Goal: Task Accomplishment & Management: Complete application form

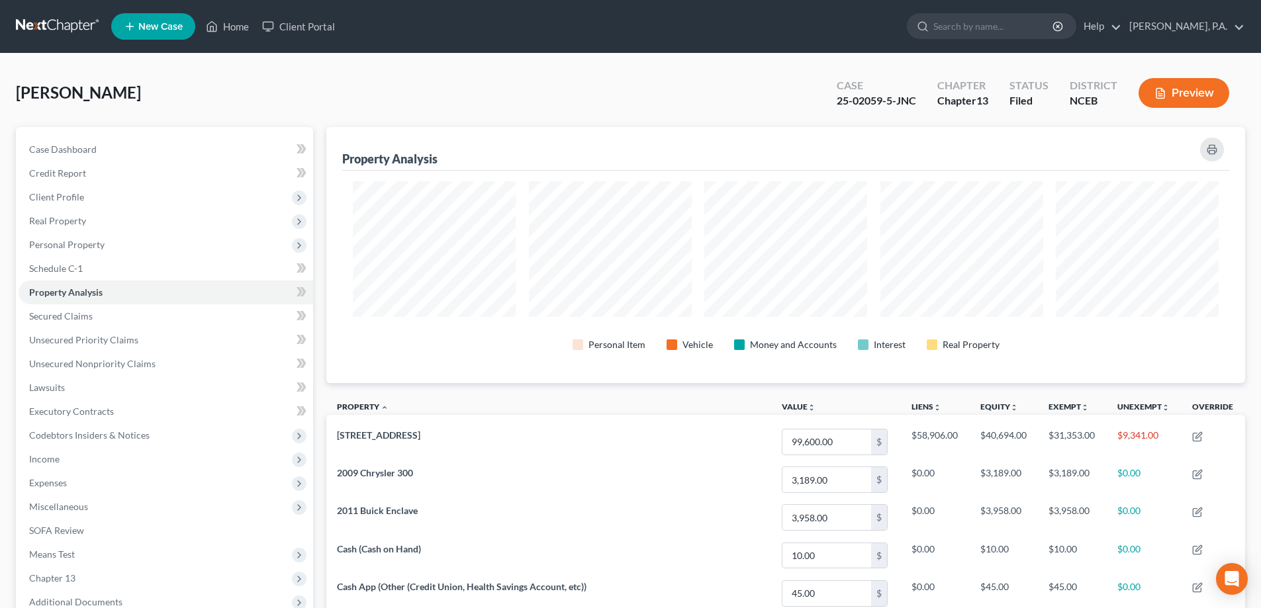
click at [44, 27] on link at bounding box center [58, 27] width 85 height 24
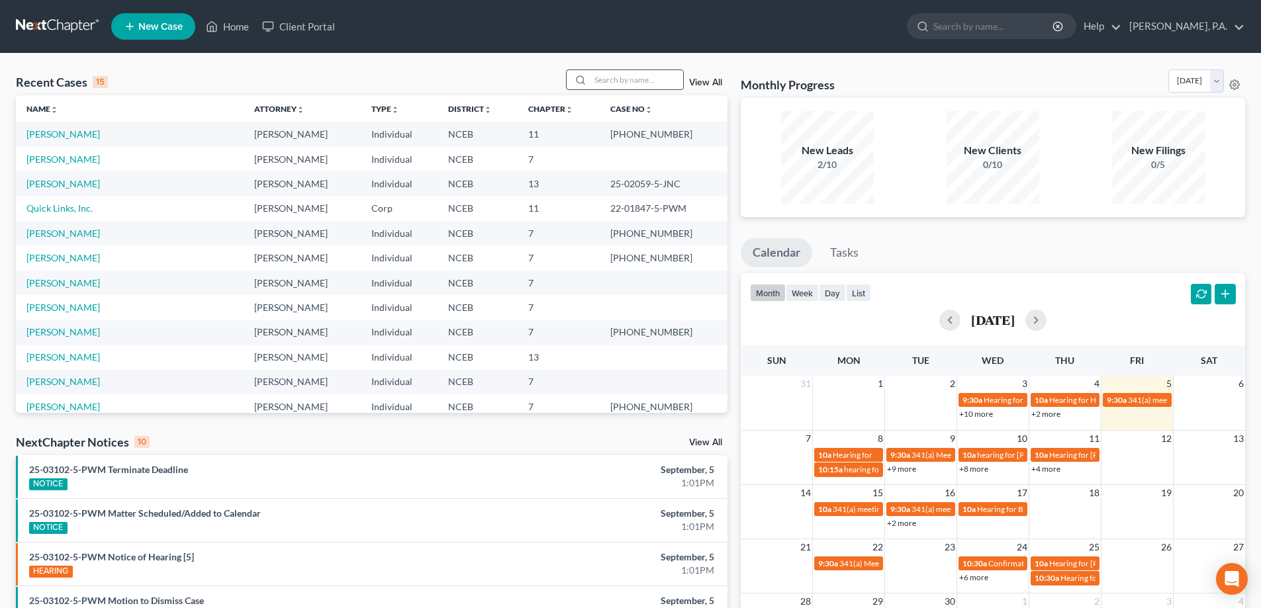
click at [607, 77] on input "search" at bounding box center [636, 79] width 93 height 19
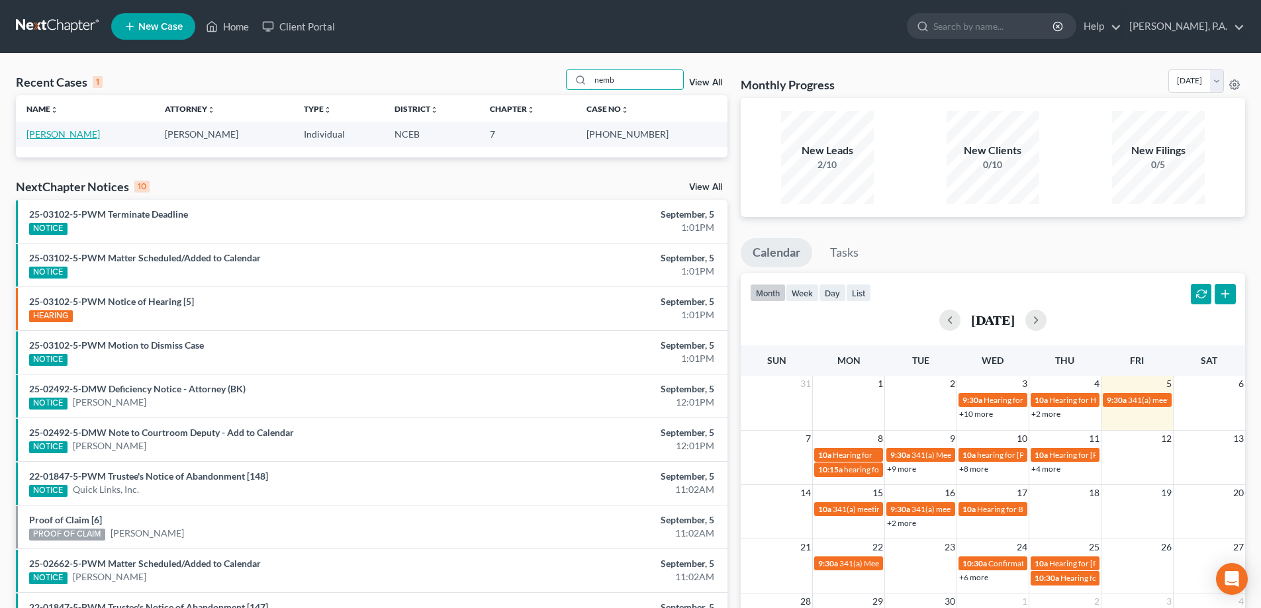
type input "nemb"
click at [60, 132] on link "[PERSON_NAME]" at bounding box center [62, 133] width 73 height 11
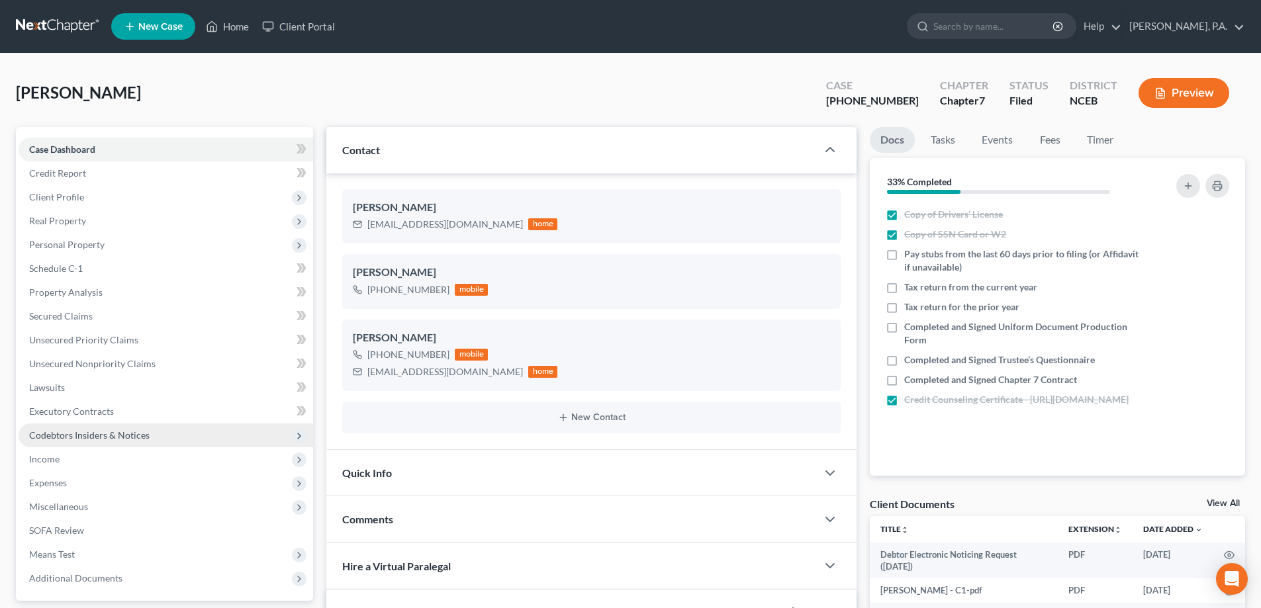
scroll to position [132, 0]
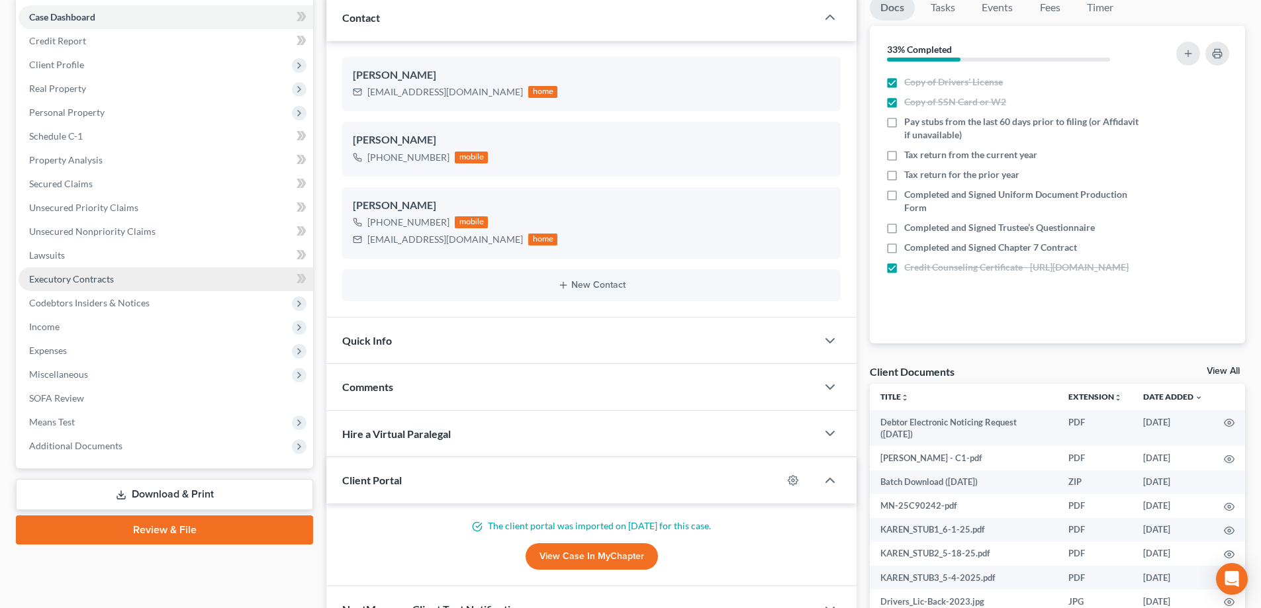
click at [49, 280] on span "Executory Contracts" at bounding box center [71, 278] width 85 height 11
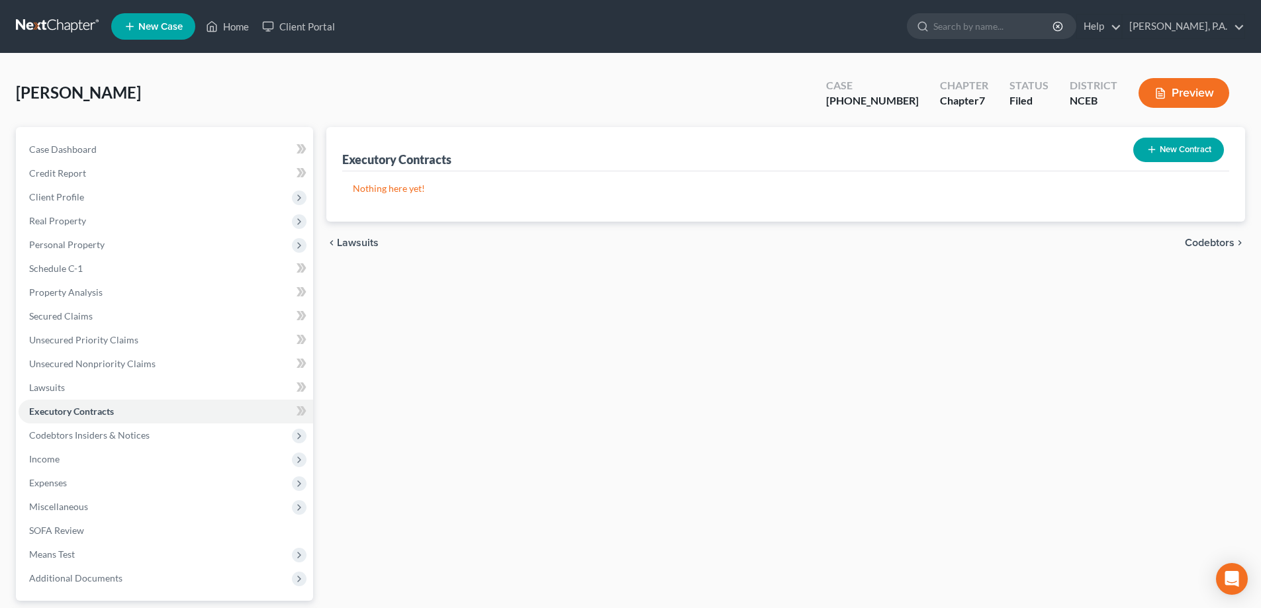
click at [54, 29] on link at bounding box center [58, 27] width 85 height 24
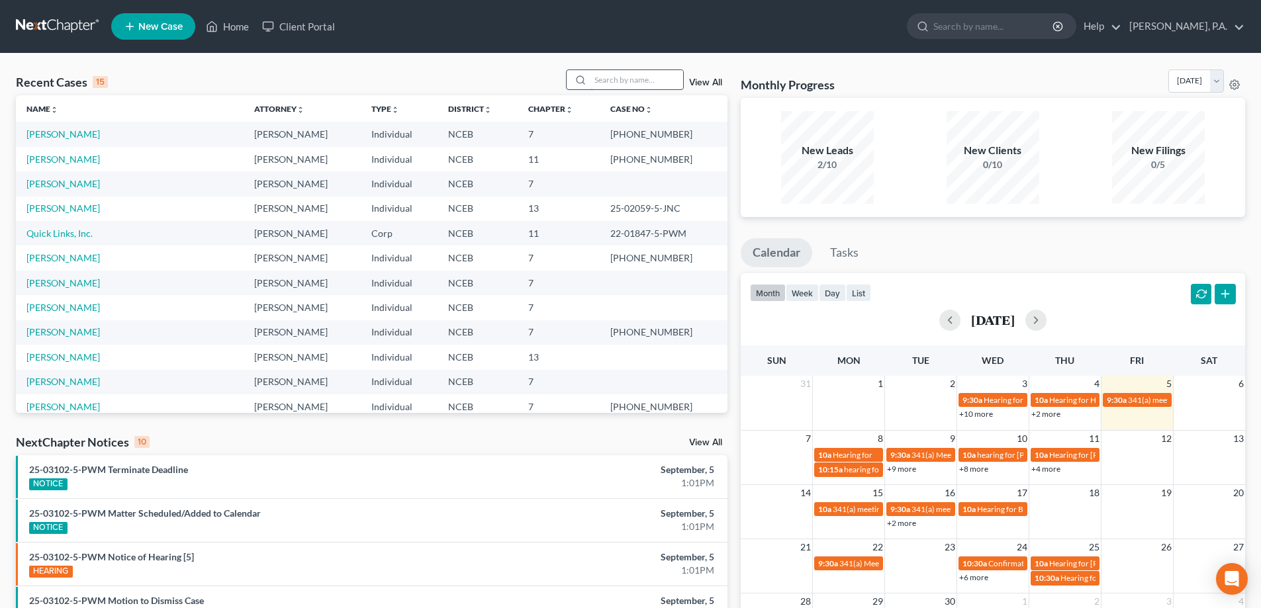
click at [656, 73] on input "search" at bounding box center [636, 79] width 93 height 19
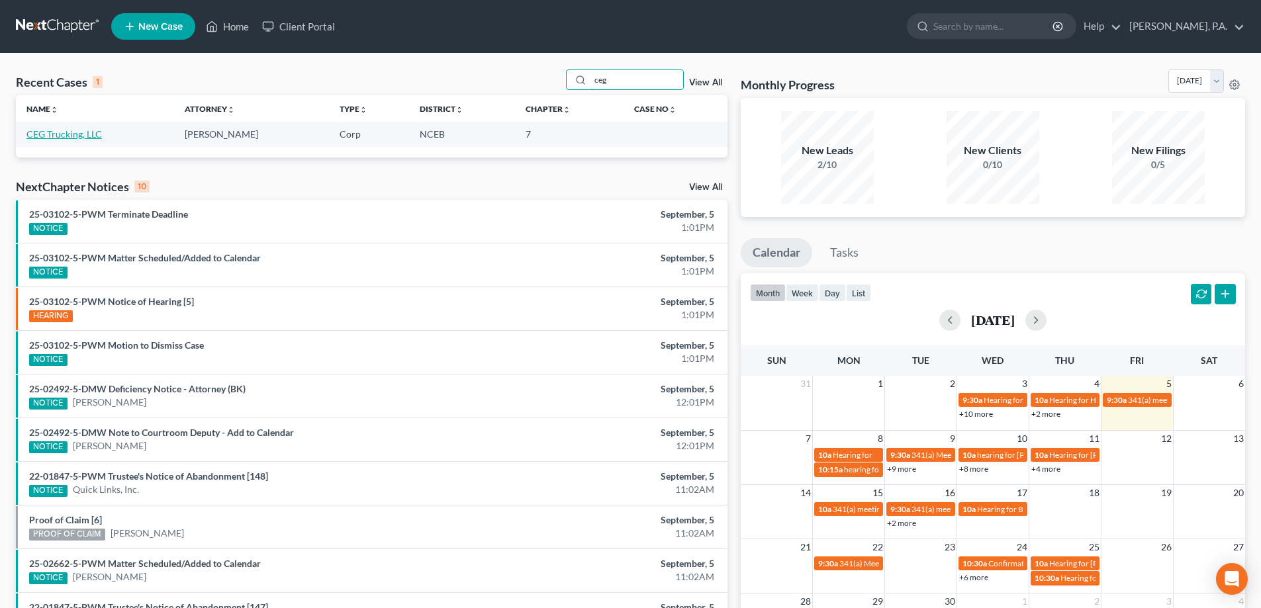
type input "ceg"
click at [80, 130] on link "CEG Trucking, LLC" at bounding box center [63, 133] width 75 height 11
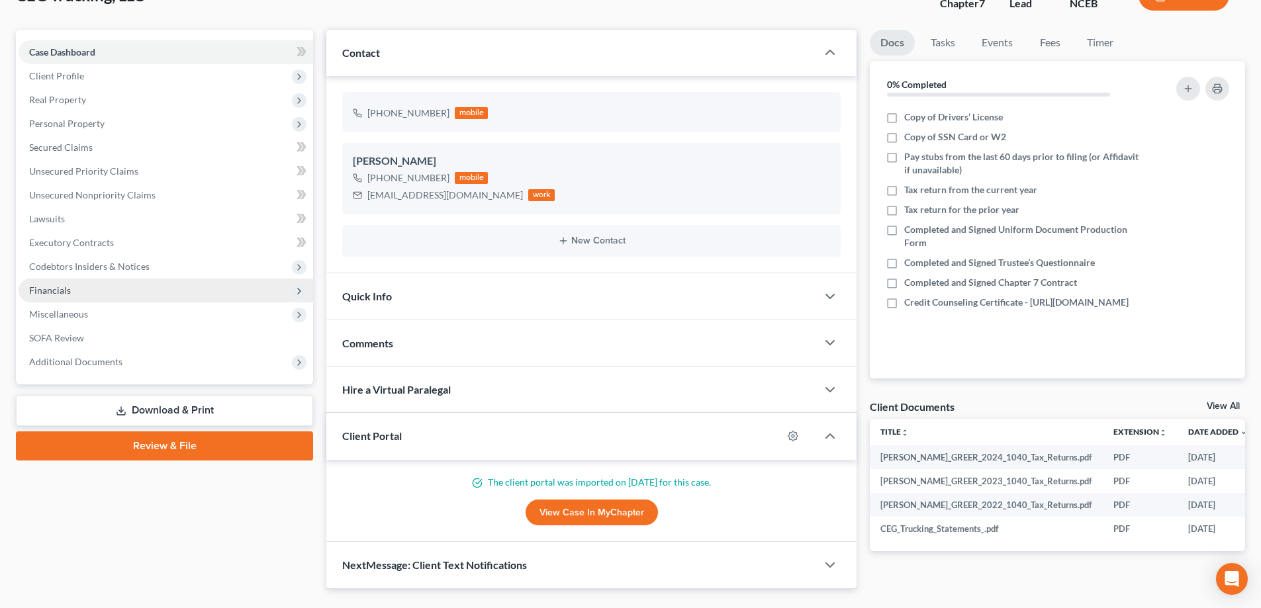
scroll to position [128, 0]
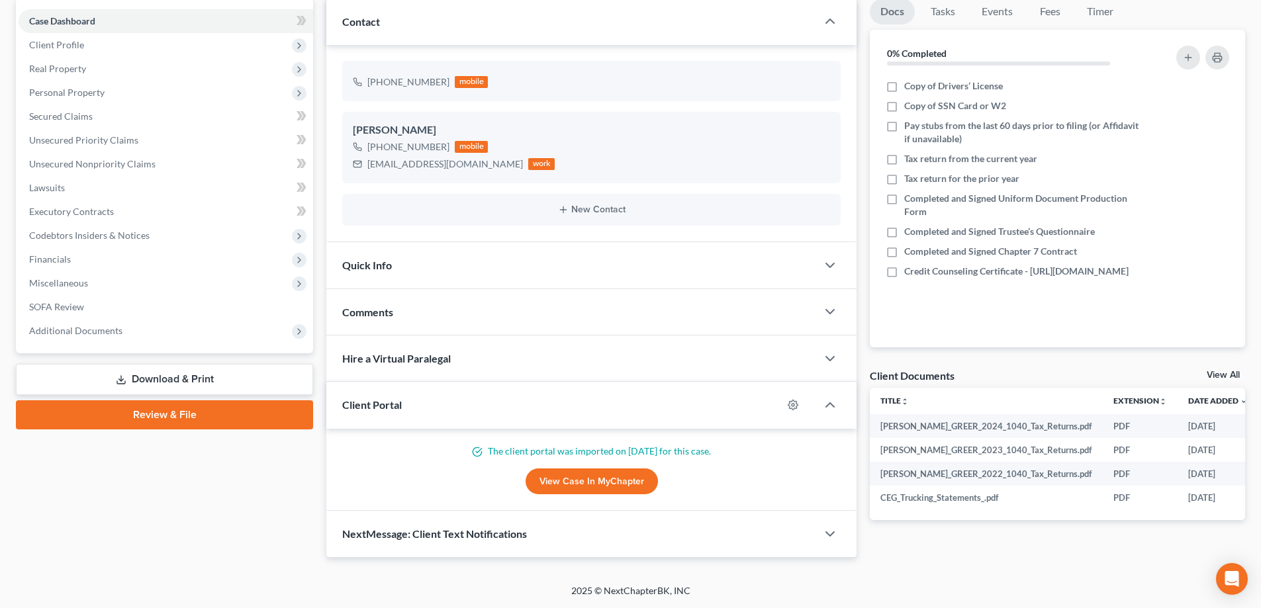
click at [261, 383] on link "Download & Print" at bounding box center [164, 379] width 297 height 31
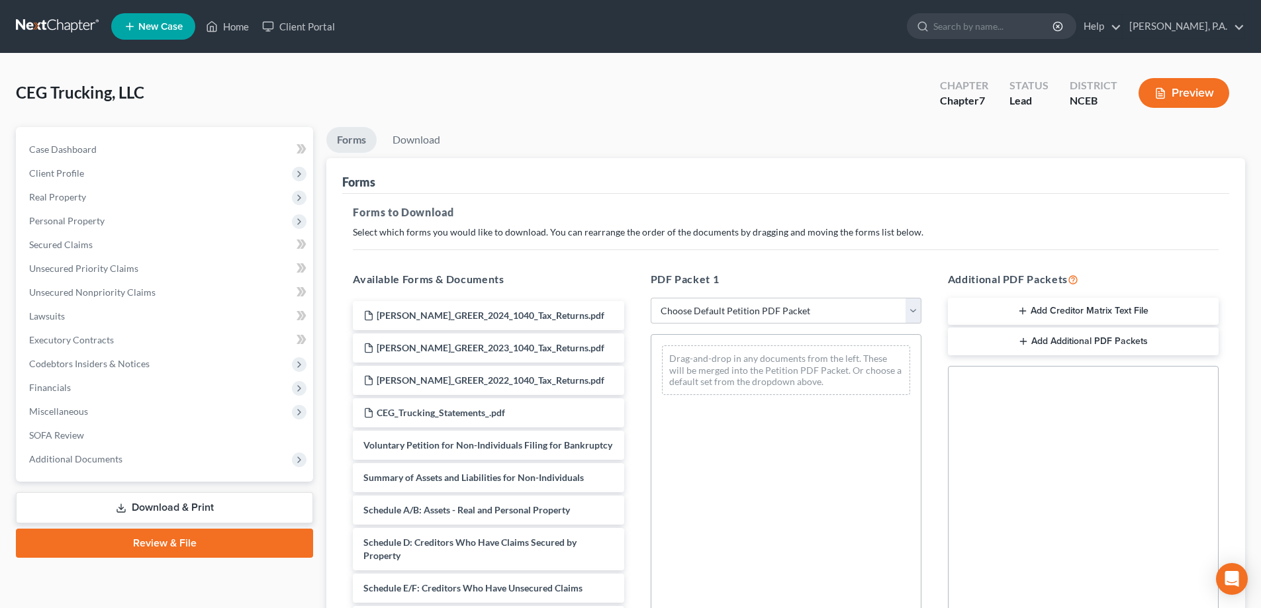
click at [1049, 319] on button "Add Creditor Matrix Text File" at bounding box center [1083, 312] width 271 height 28
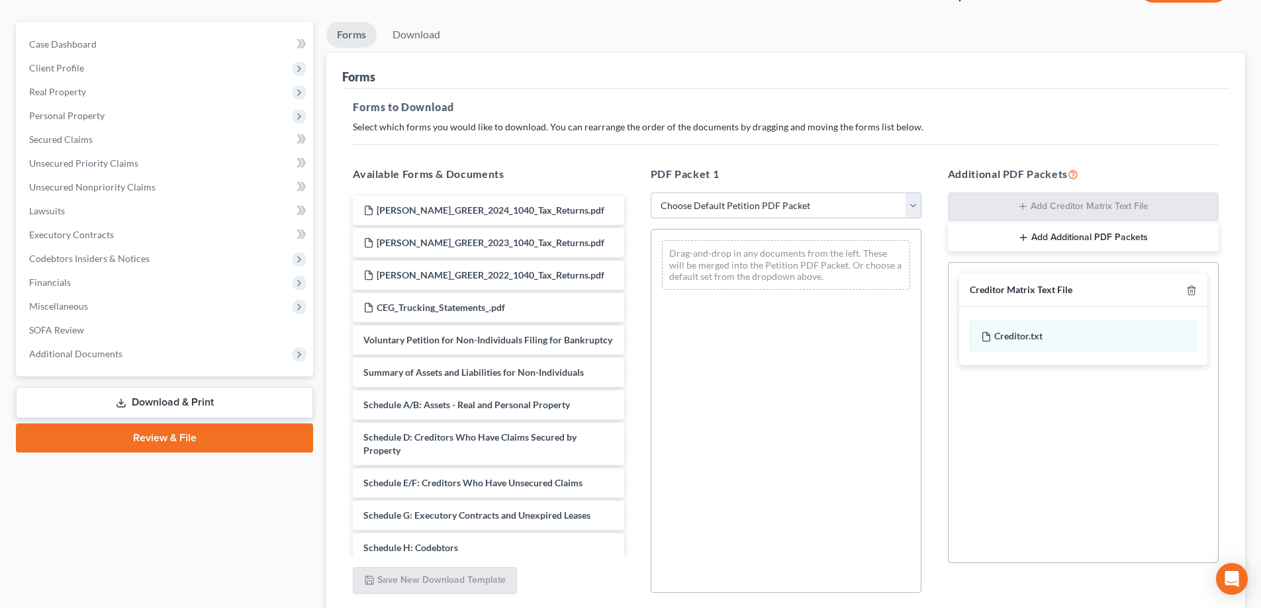
scroll to position [209, 0]
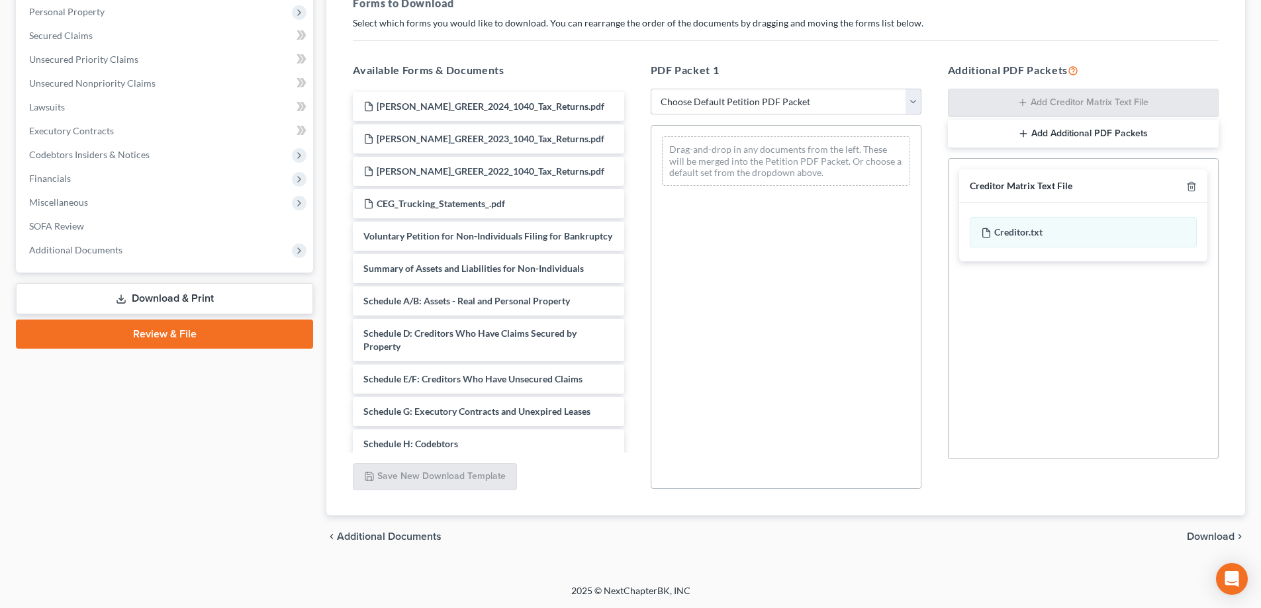
click at [1195, 531] on span "Download" at bounding box center [1211, 536] width 48 height 11
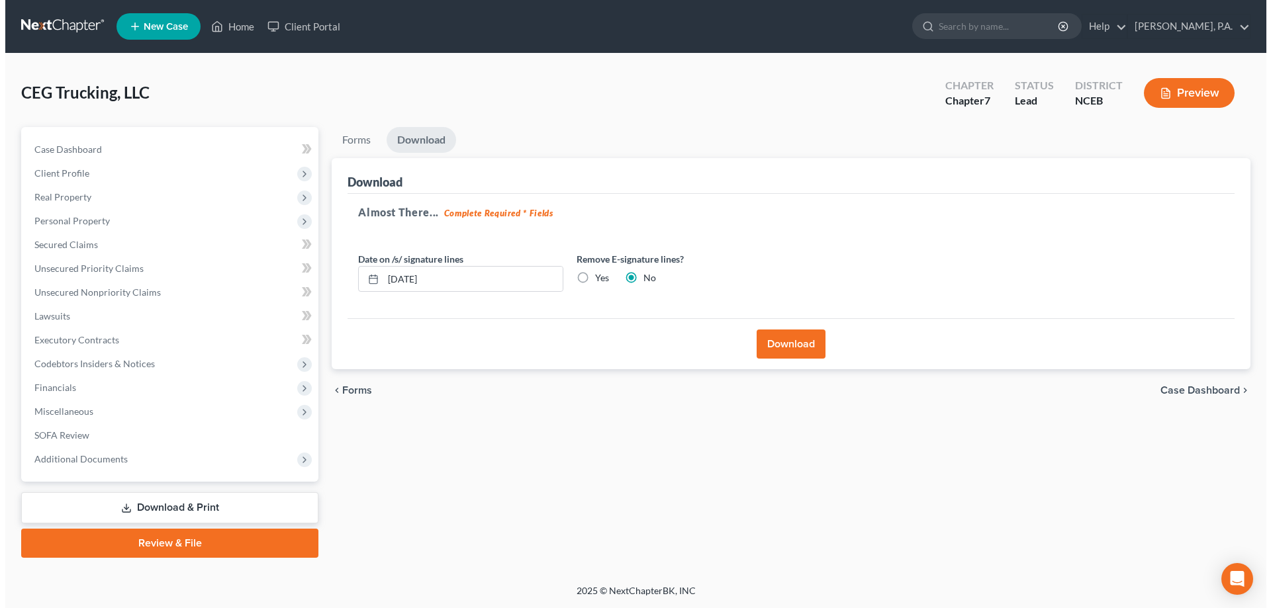
scroll to position [0, 0]
click at [782, 347] on button "Download" at bounding box center [792, 344] width 69 height 29
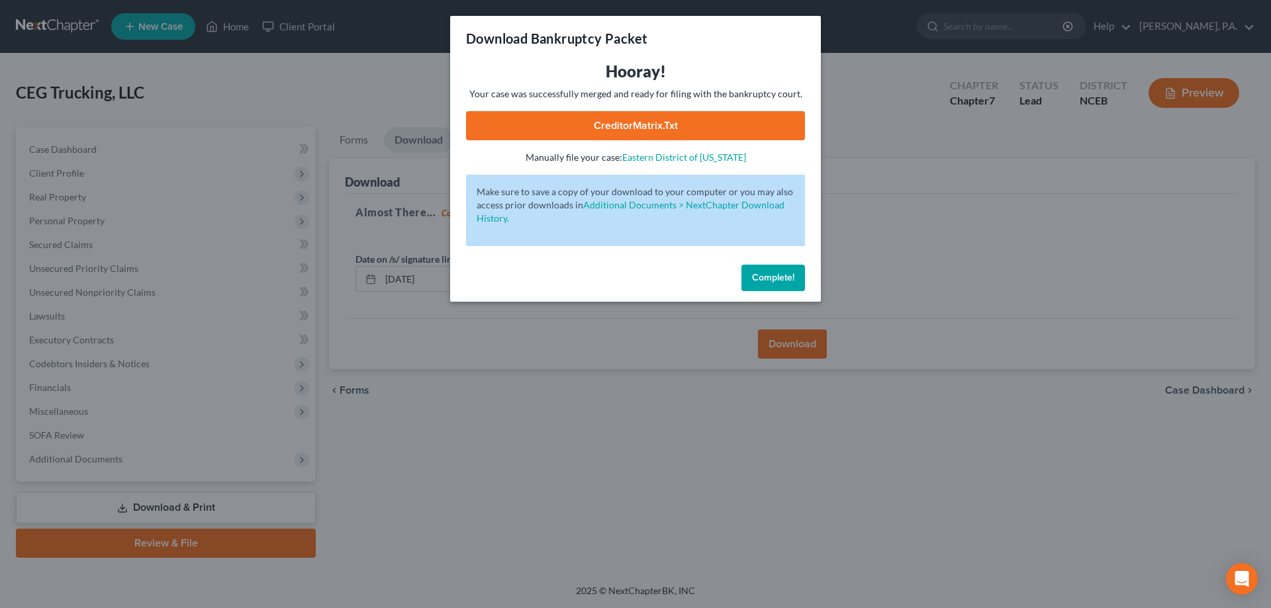
click at [574, 132] on link "CreditorMatrix.txt" at bounding box center [635, 125] width 339 height 29
click at [761, 283] on button "Complete!" at bounding box center [773, 278] width 64 height 26
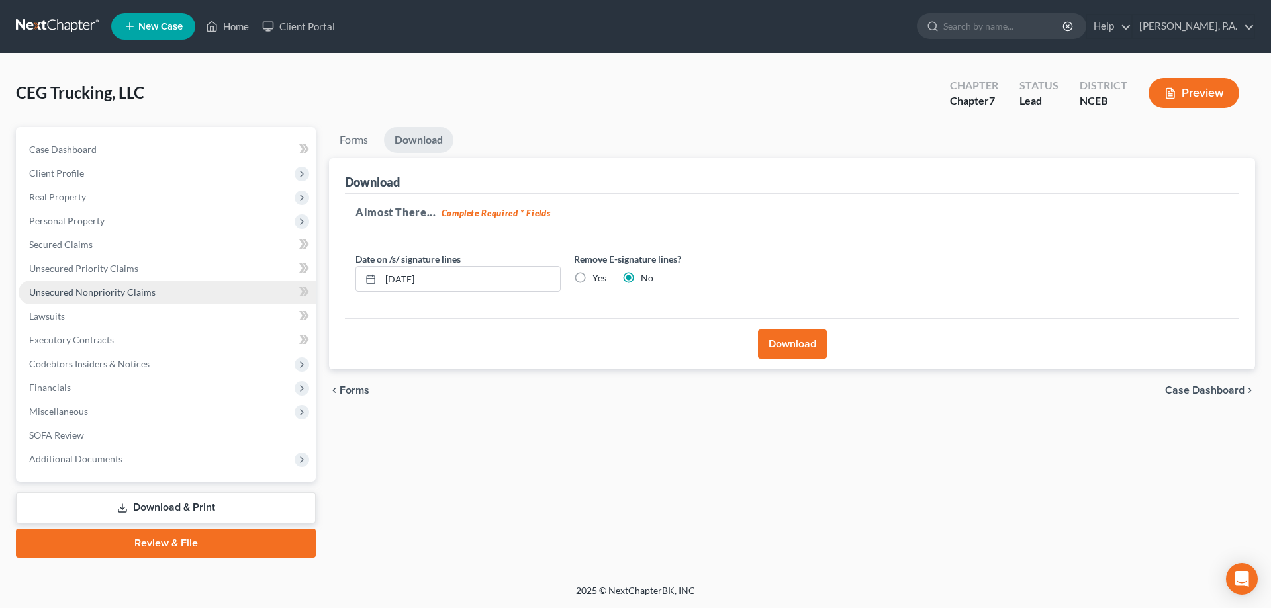
click at [122, 285] on link "Unsecured Nonpriority Claims" at bounding box center [167, 293] width 297 height 24
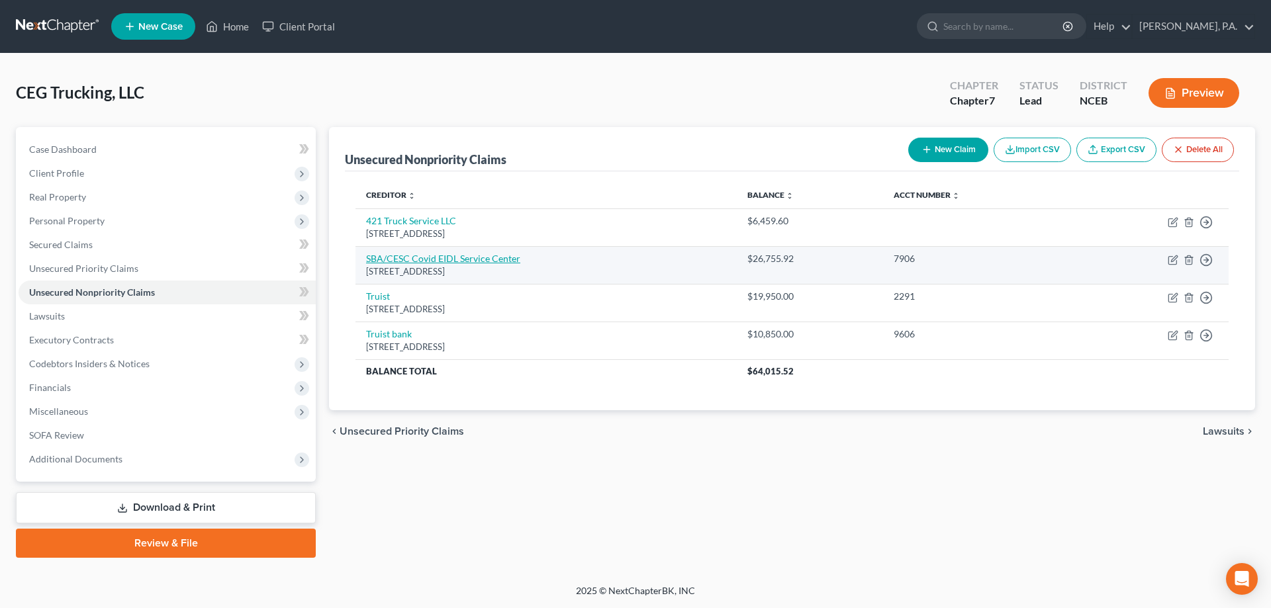
click at [467, 261] on link "SBA/CESC Covid EIDL Service Center" at bounding box center [443, 258] width 154 height 11
select select "45"
select select "17"
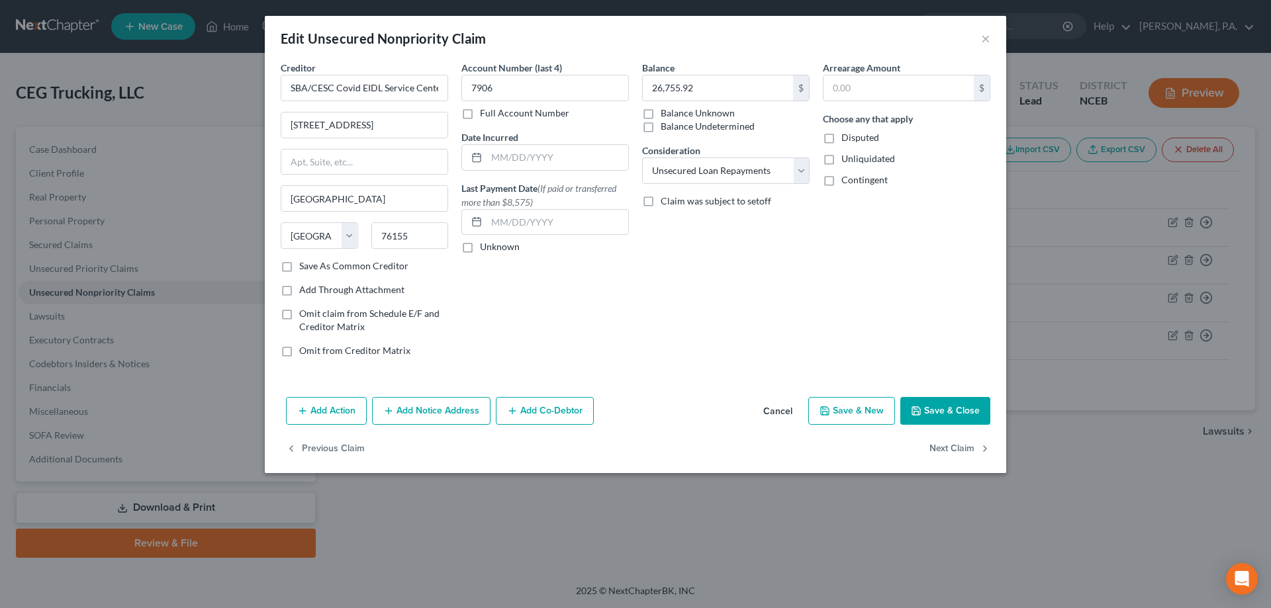
click at [422, 408] on button "Add Notice Address" at bounding box center [431, 411] width 118 height 28
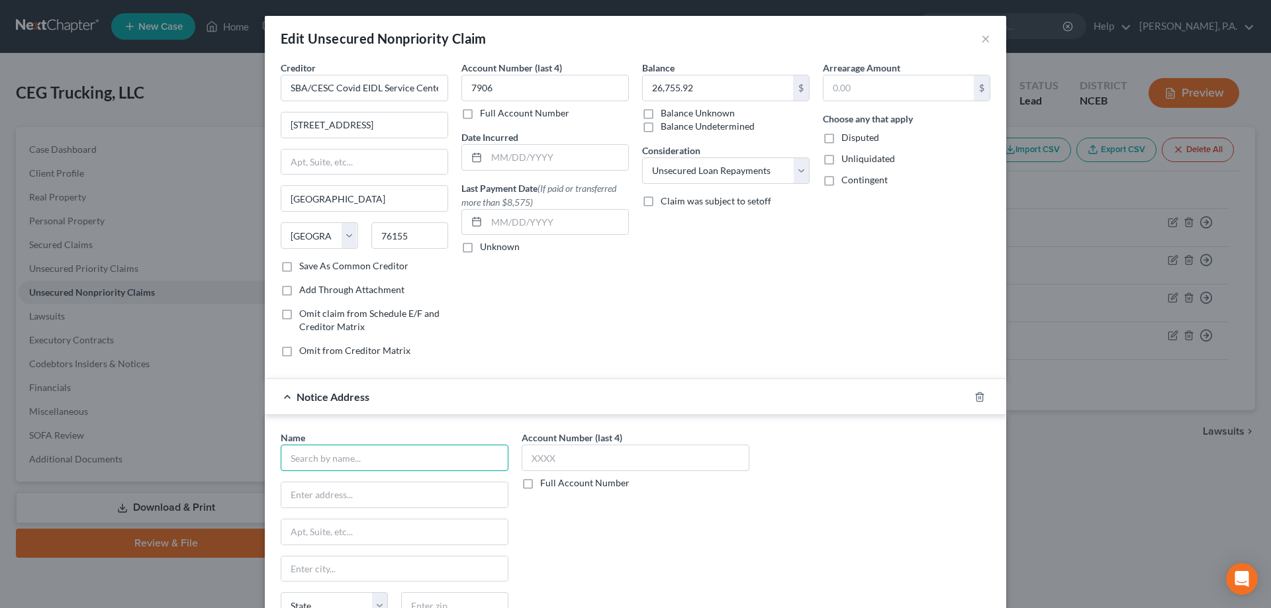
click at [369, 461] on input "text" at bounding box center [395, 458] width 228 height 26
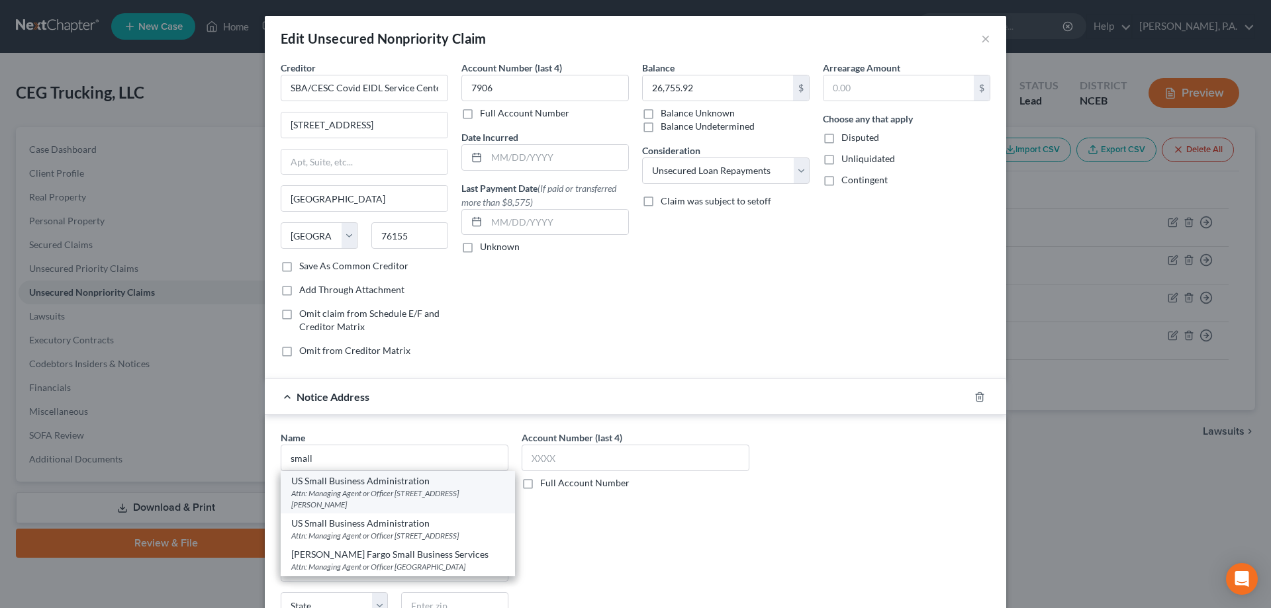
click at [375, 487] on div "US Small Business Administration" at bounding box center [397, 481] width 213 height 13
type input "US Small Business Administration"
type input "Attn: Managing Agent or Officer"
type input "200 W. Santa Ana Blvd, Ste 740"
type input "Santa Ana"
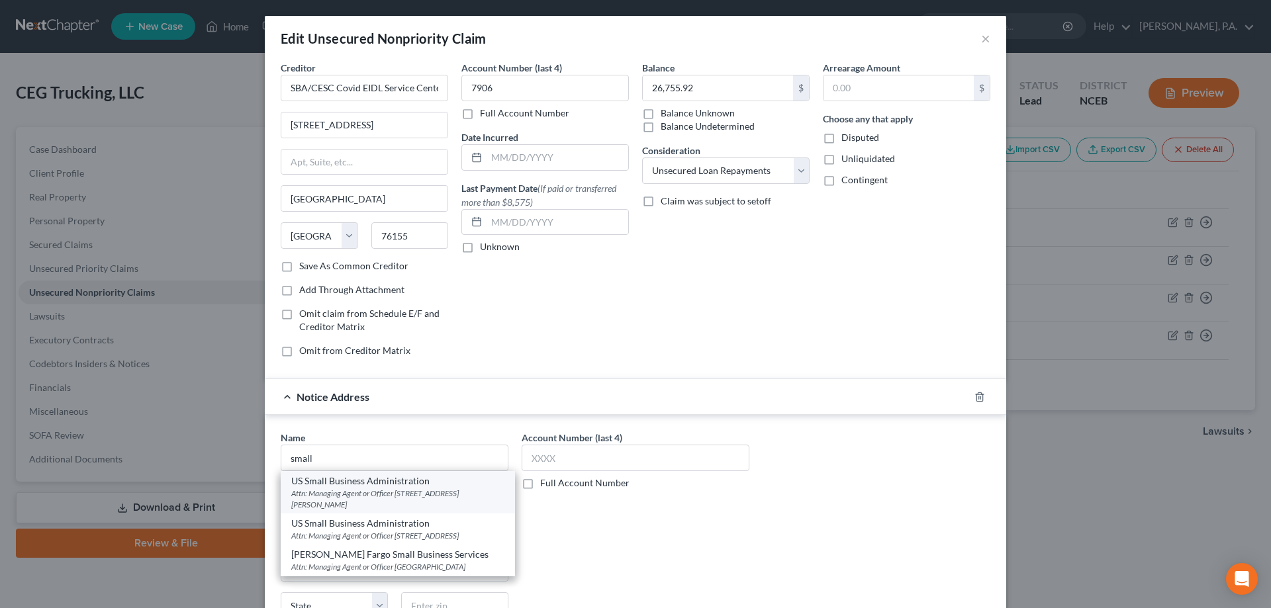
select select "4"
type input "29701"
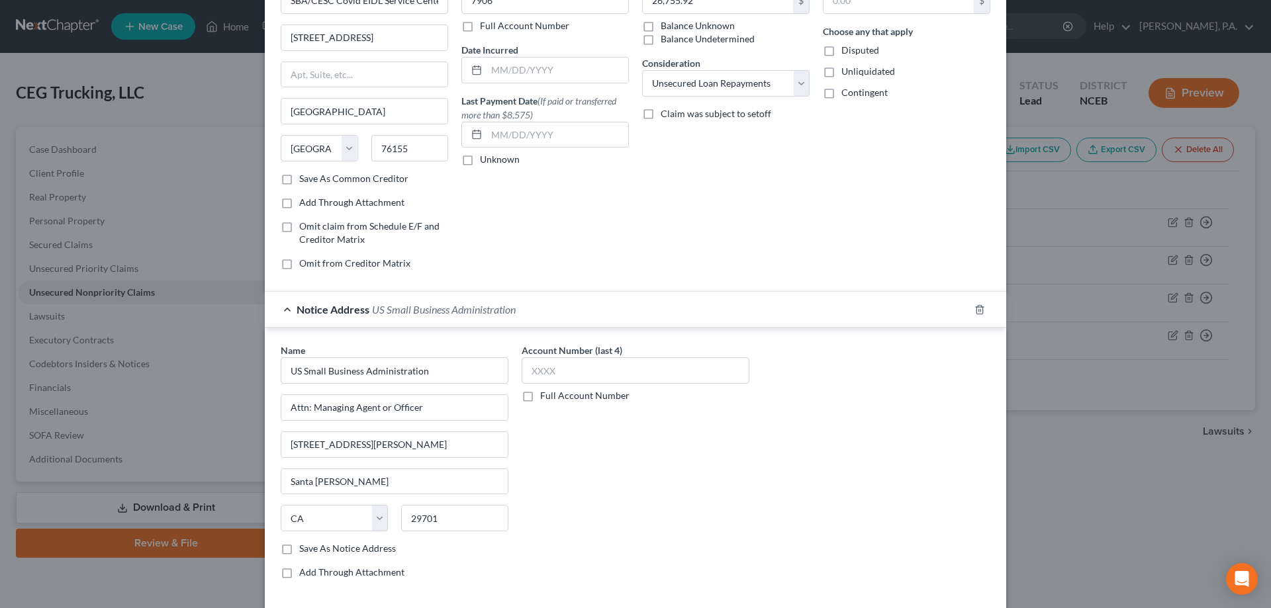
scroll to position [132, 0]
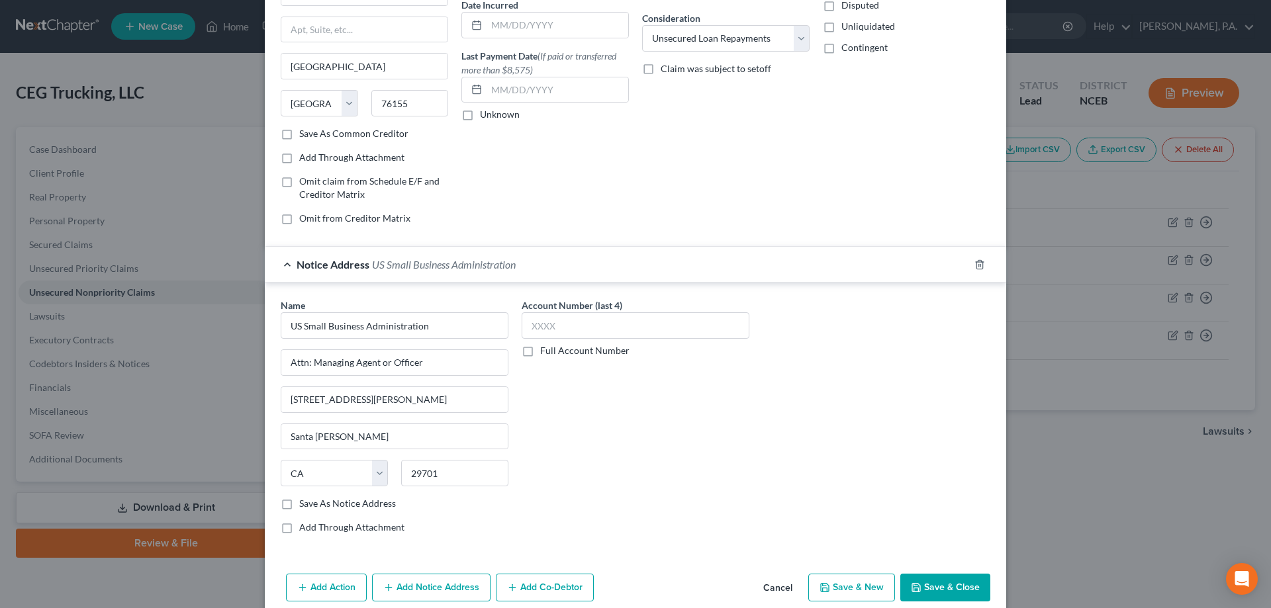
click at [420, 590] on button "Add Notice Address" at bounding box center [431, 588] width 118 height 28
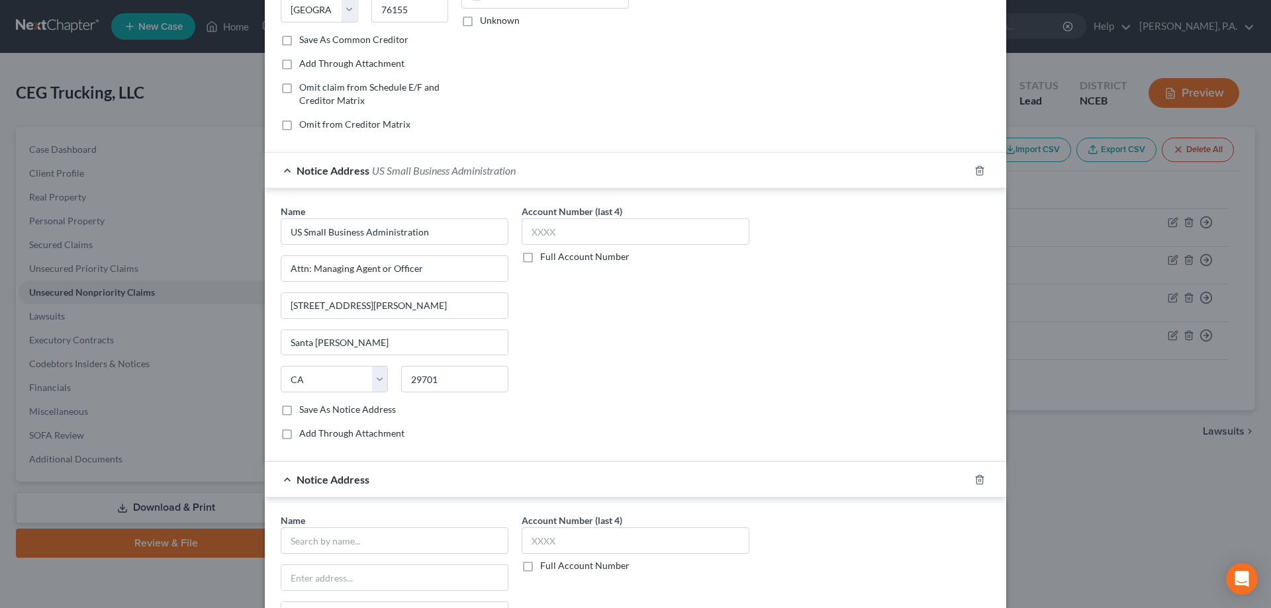
scroll to position [397, 0]
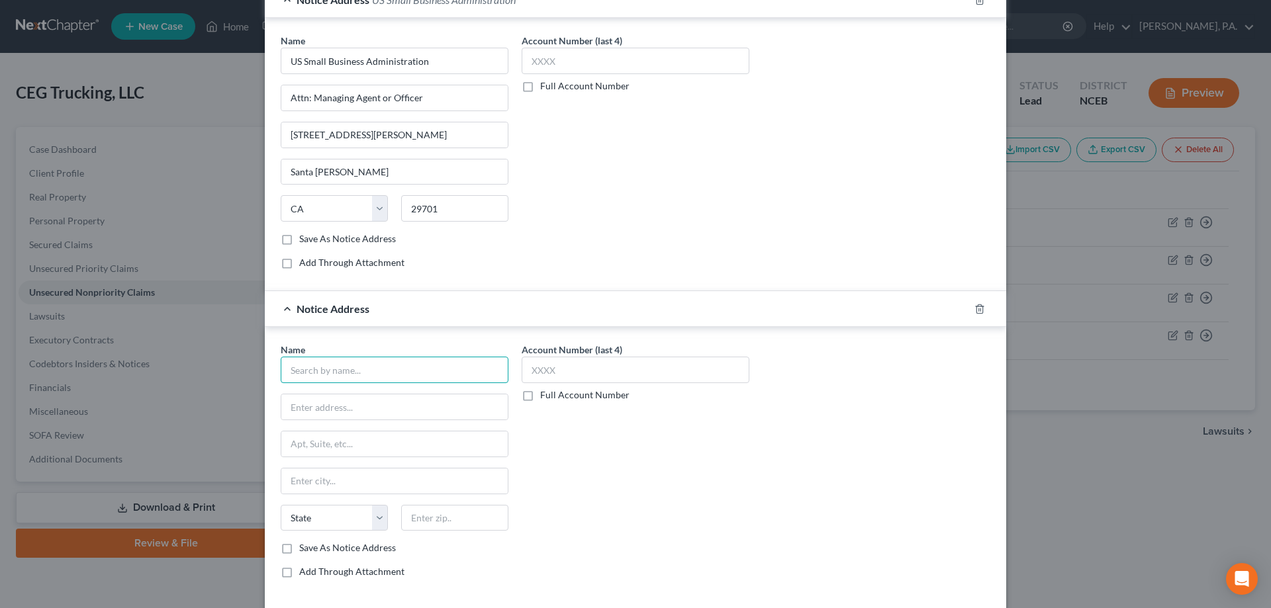
click at [387, 373] on input "text" at bounding box center [395, 370] width 228 height 26
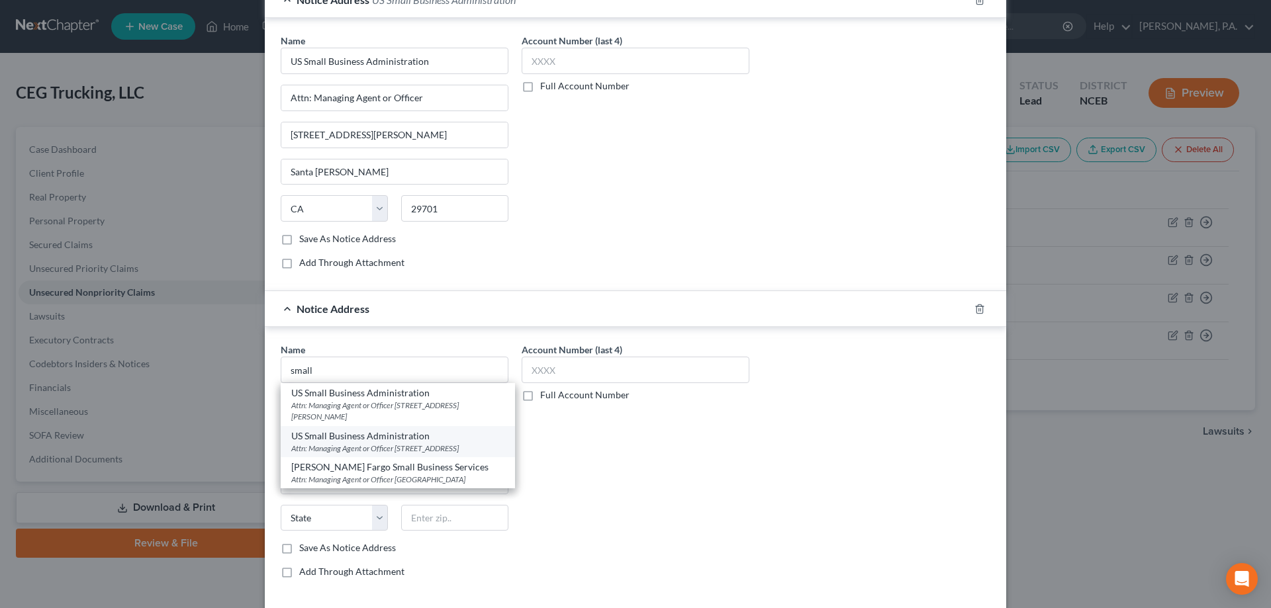
click at [381, 445] on div "Attn: Managing Agent or Officer 2 North St, Ste 320, Birmingham, AL 35203" at bounding box center [397, 448] width 213 height 11
type input "US Small Business Administration"
type input "Attn: Managing Agent or Officer"
type input "2 North St, Ste 320"
type input "Birmingham"
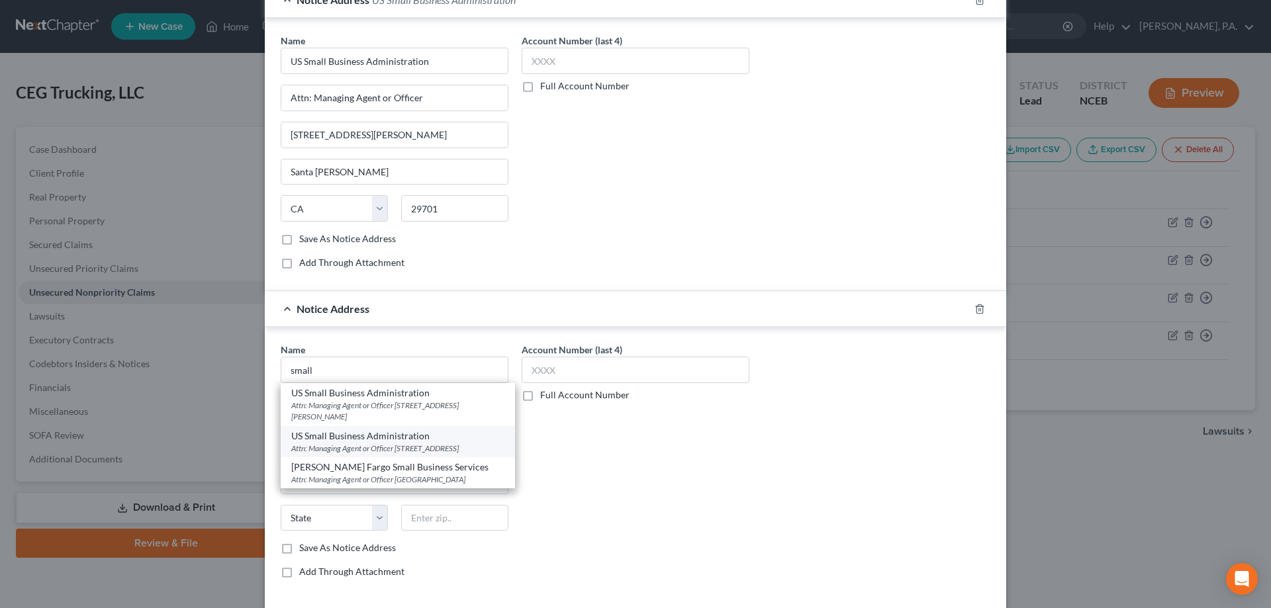
select select "0"
type input "35203"
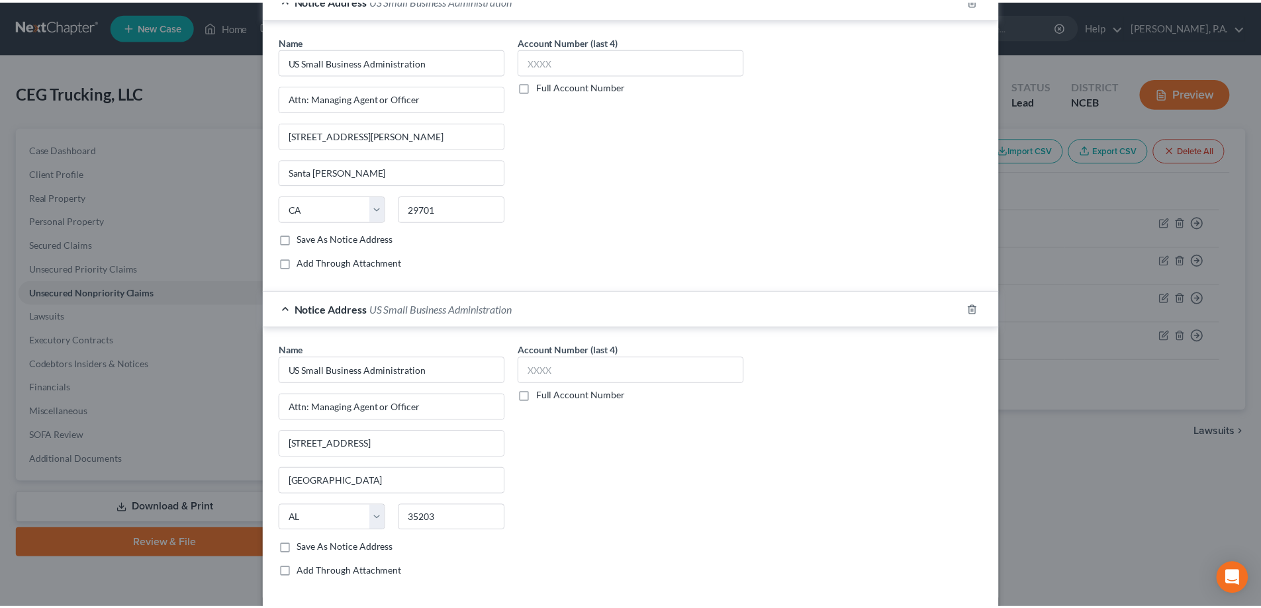
scroll to position [500, 0]
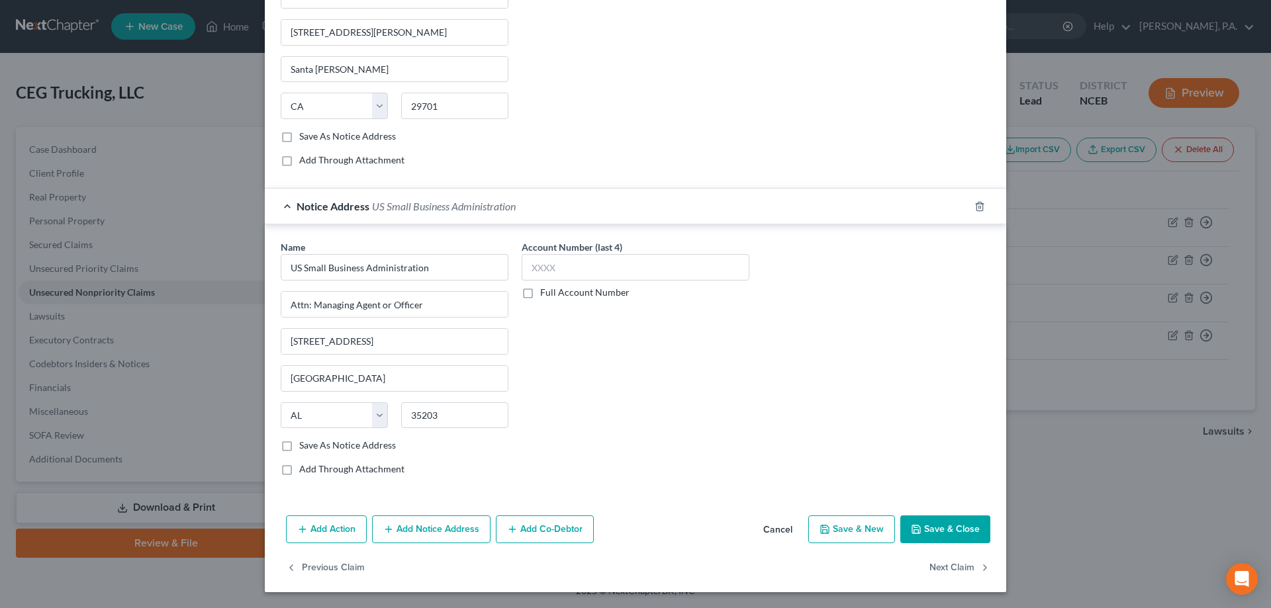
click at [921, 528] on button "Save & Close" at bounding box center [945, 530] width 90 height 28
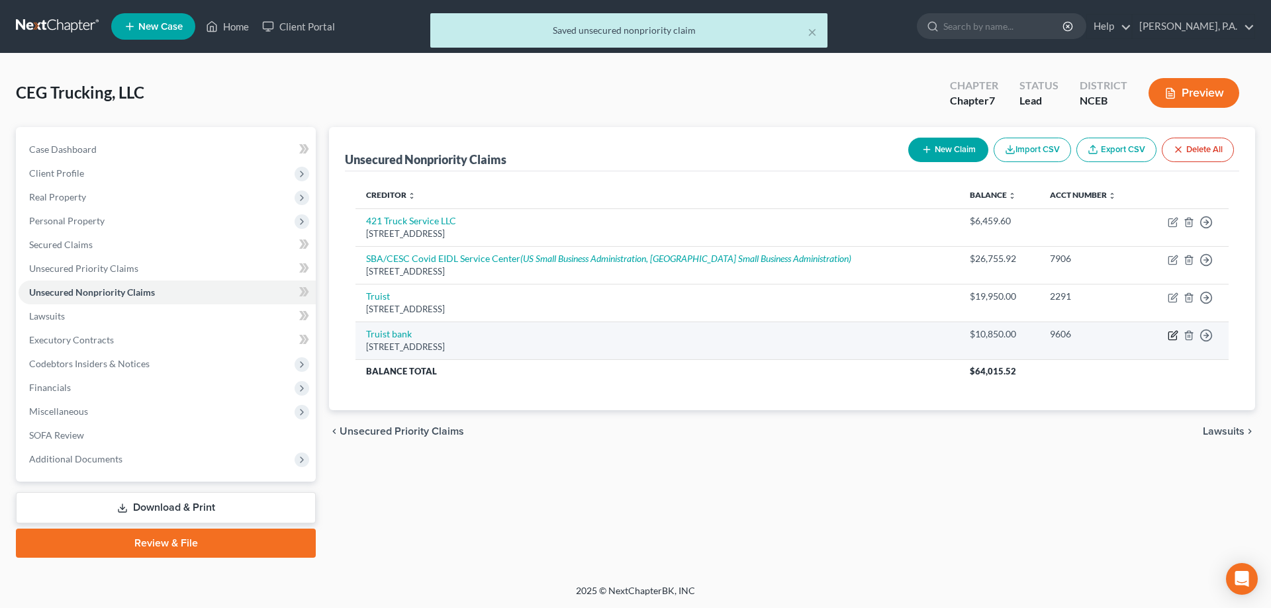
click at [1171, 335] on icon "button" at bounding box center [1174, 334] width 6 height 6
select select "28"
select select "11"
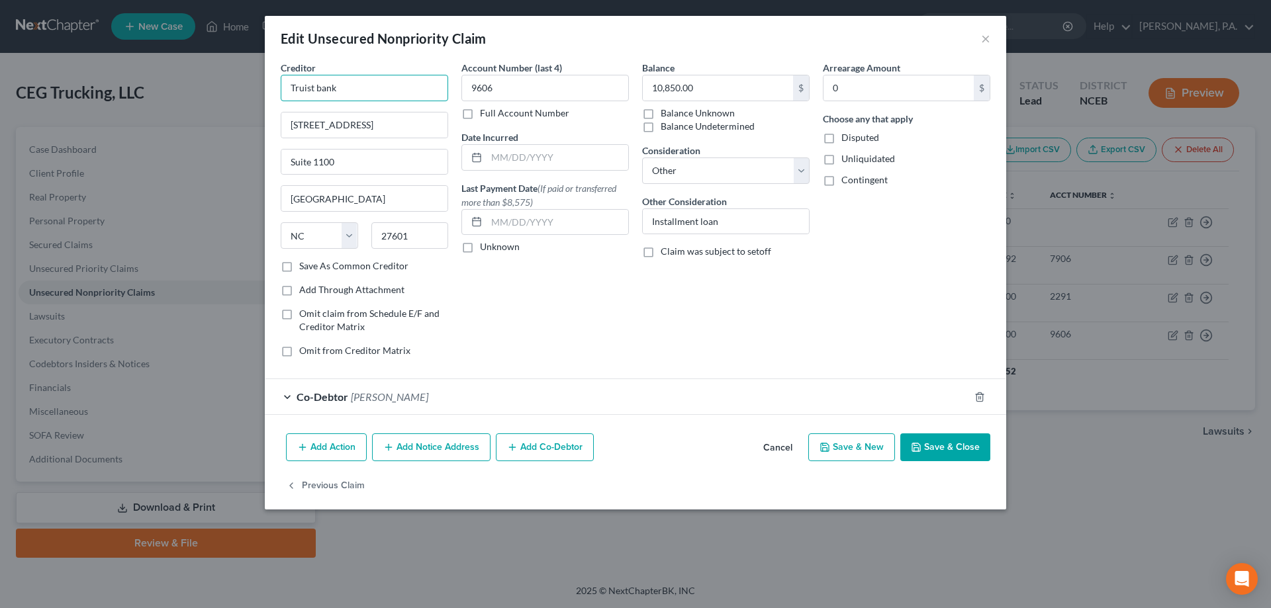
click at [320, 85] on input "Truist bank" at bounding box center [364, 88] width 167 height 26
type input "Truist Bank"
click at [960, 441] on button "Save & Close" at bounding box center [945, 447] width 90 height 28
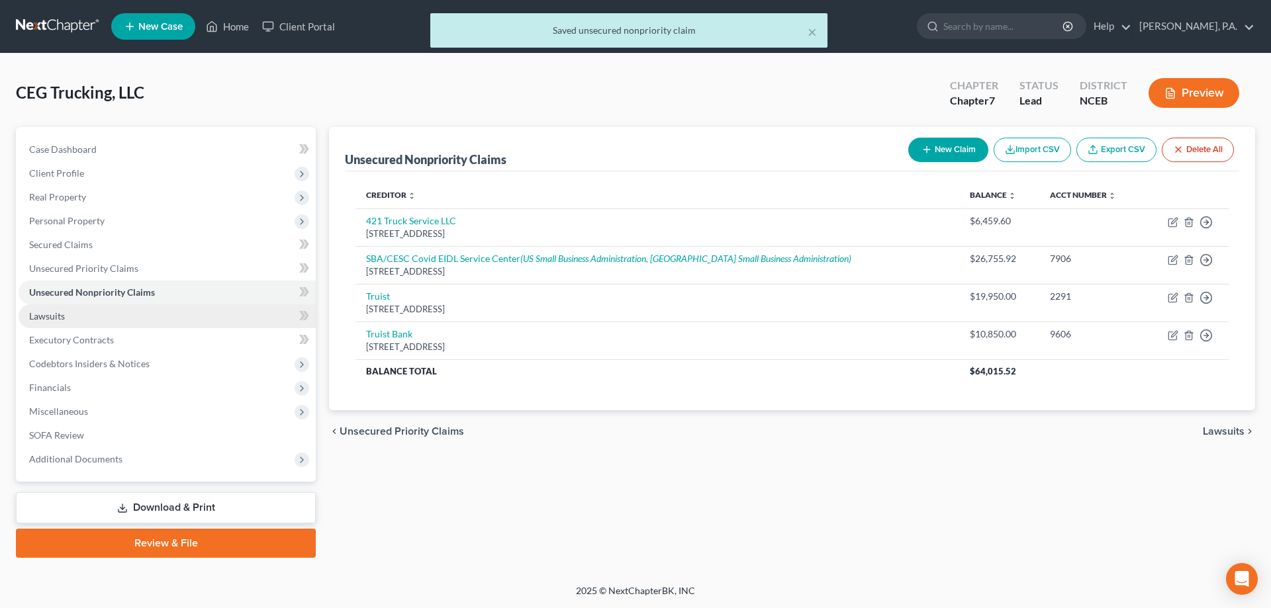
click at [163, 319] on link "Lawsuits" at bounding box center [167, 316] width 297 height 24
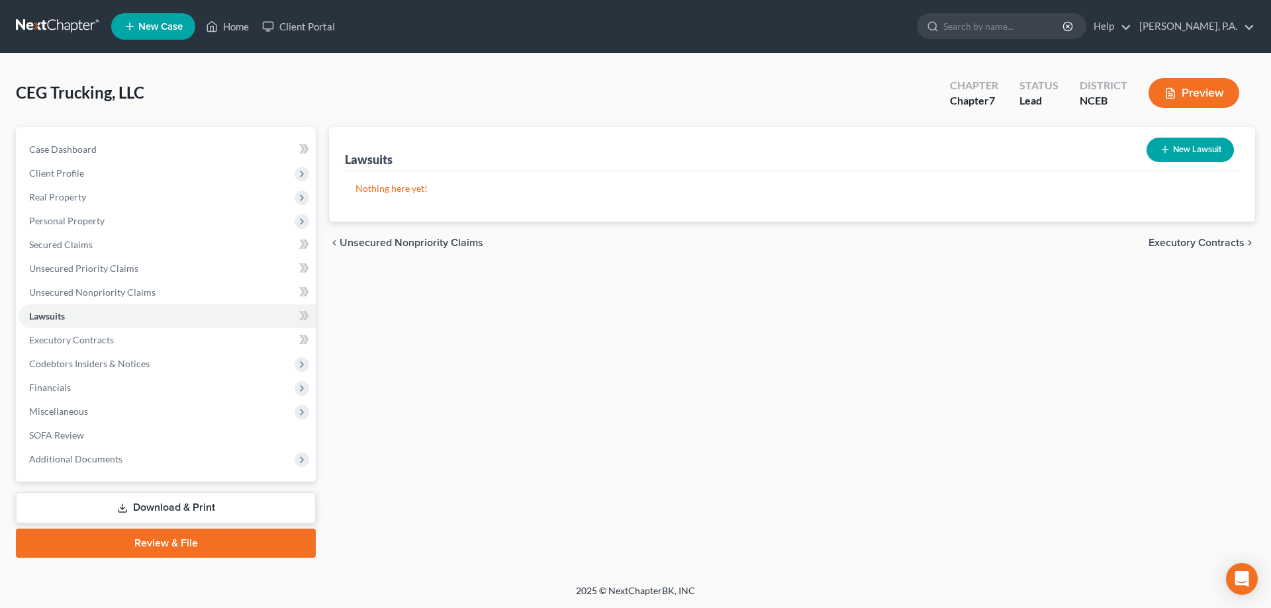
click at [291, 509] on link "Download & Print" at bounding box center [166, 507] width 300 height 31
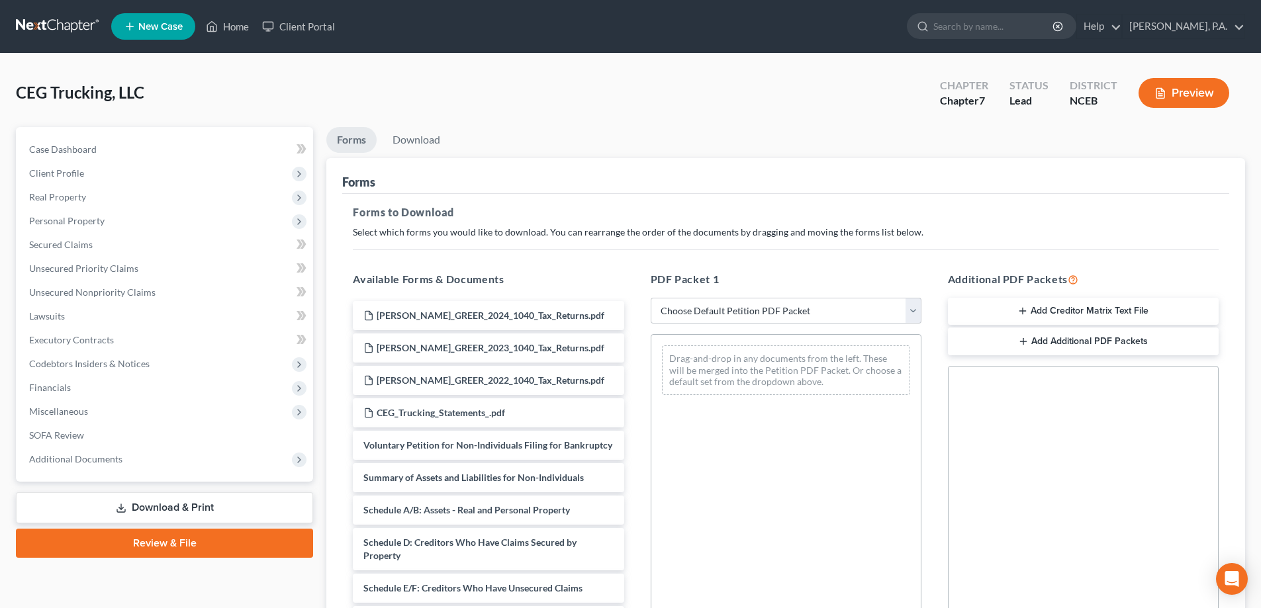
scroll to position [132, 0]
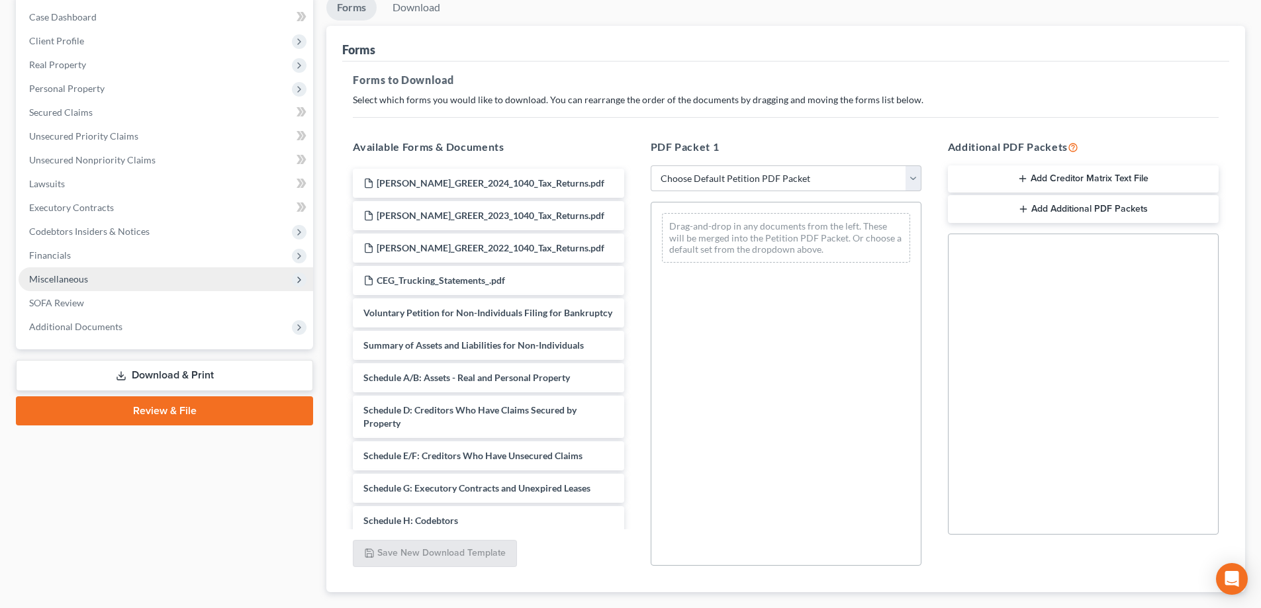
click at [119, 273] on span "Miscellaneous" at bounding box center [166, 279] width 295 height 24
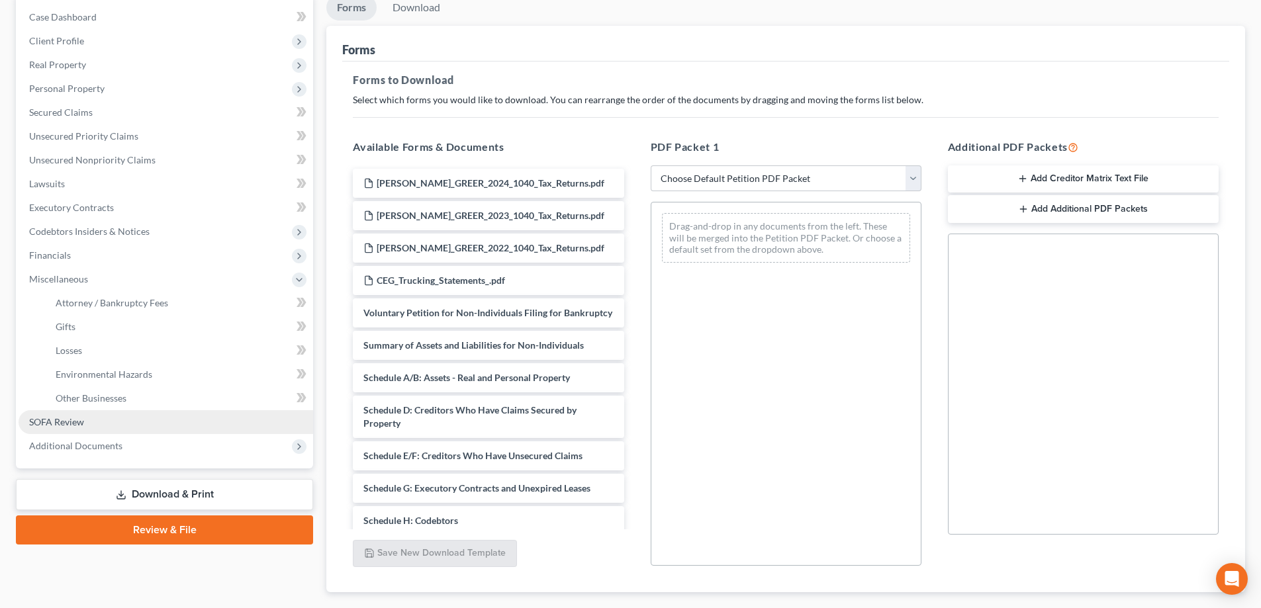
click at [55, 422] on span "SOFA Review" at bounding box center [56, 421] width 55 height 11
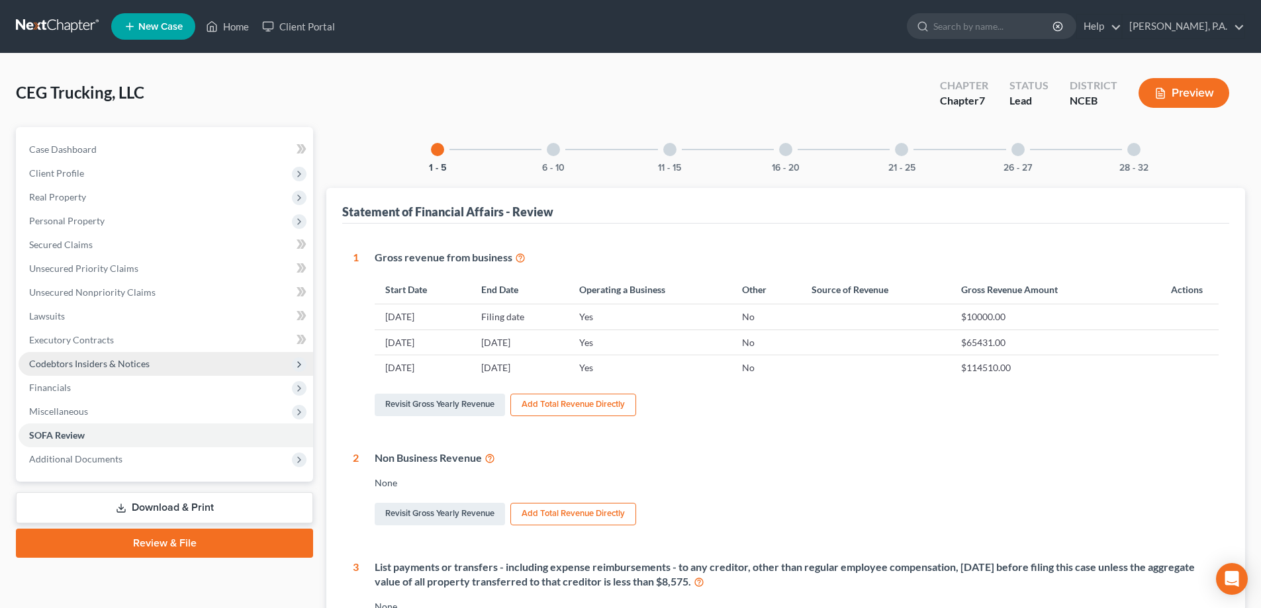
click at [56, 359] on span "Codebtors Insiders & Notices" at bounding box center [89, 363] width 120 height 11
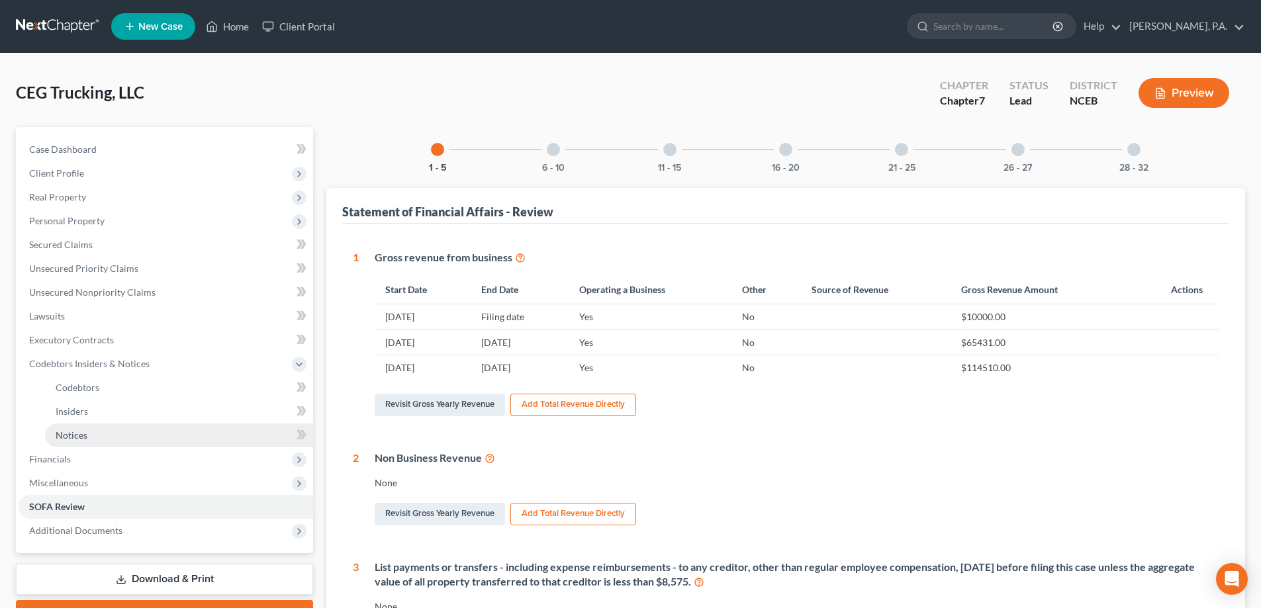
click at [122, 430] on link "Notices" at bounding box center [179, 436] width 268 height 24
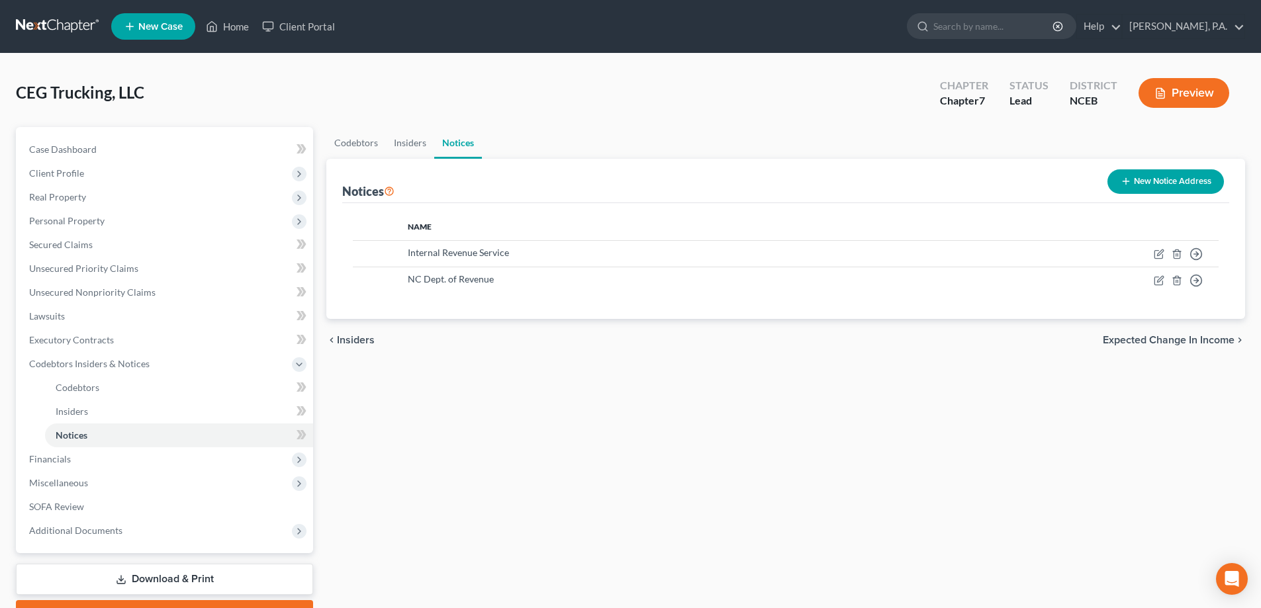
click at [1162, 174] on button "New Notice Address" at bounding box center [1165, 181] width 116 height 24
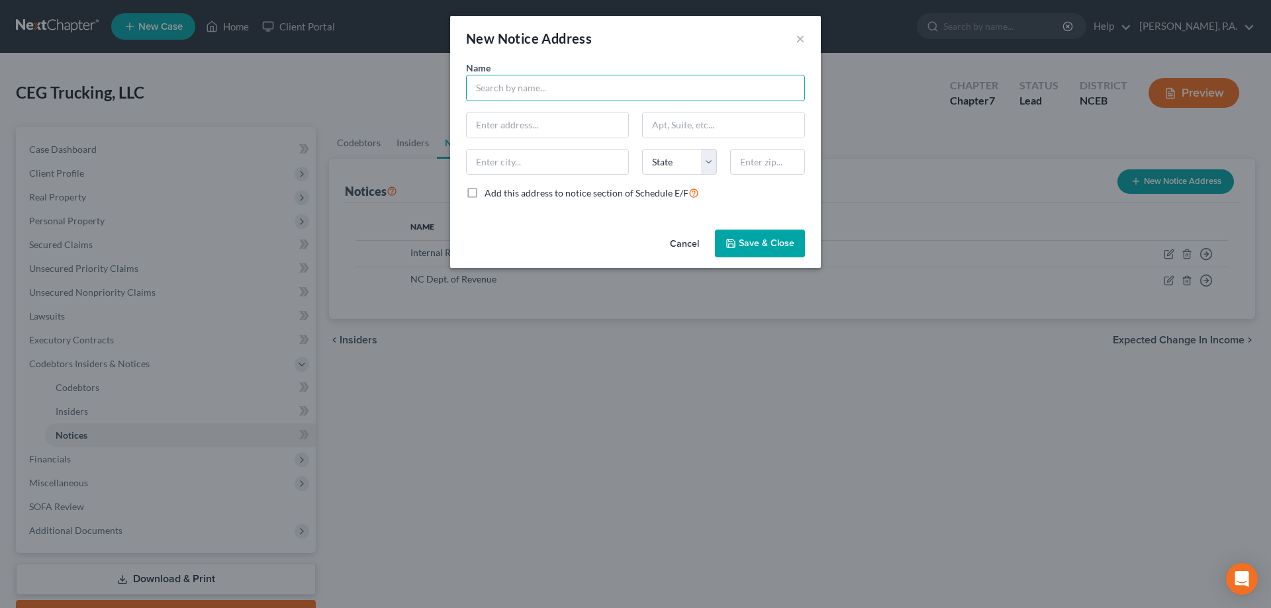
click at [766, 93] on input "text" at bounding box center [635, 88] width 339 height 26
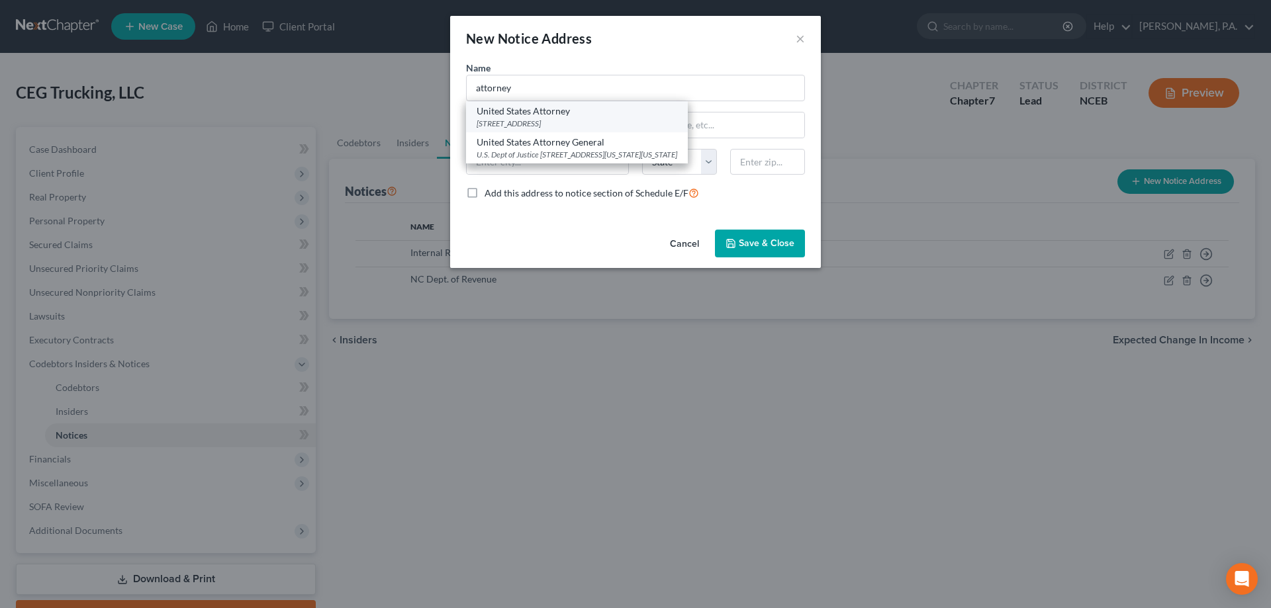
click at [544, 110] on div "United States Attorney" at bounding box center [576, 111] width 201 height 13
type input "United States Attorney"
type input "150 Fayetteville St"
type input "Suite 2100"
type input "Ralegih"
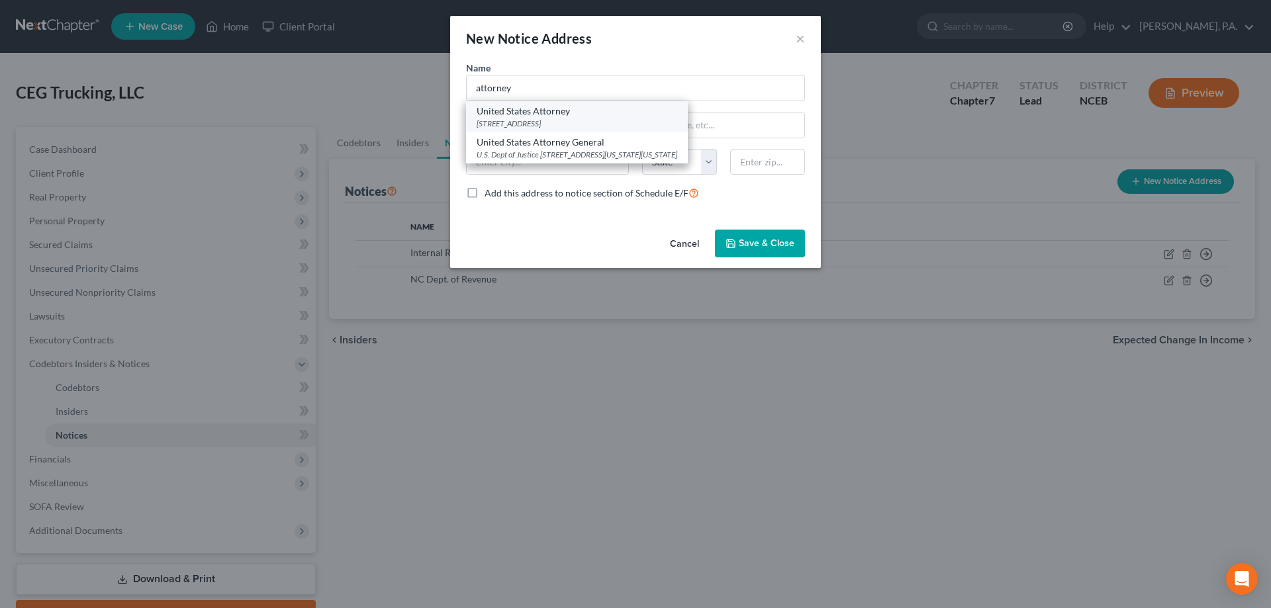
select select "28"
type input "27601-1461"
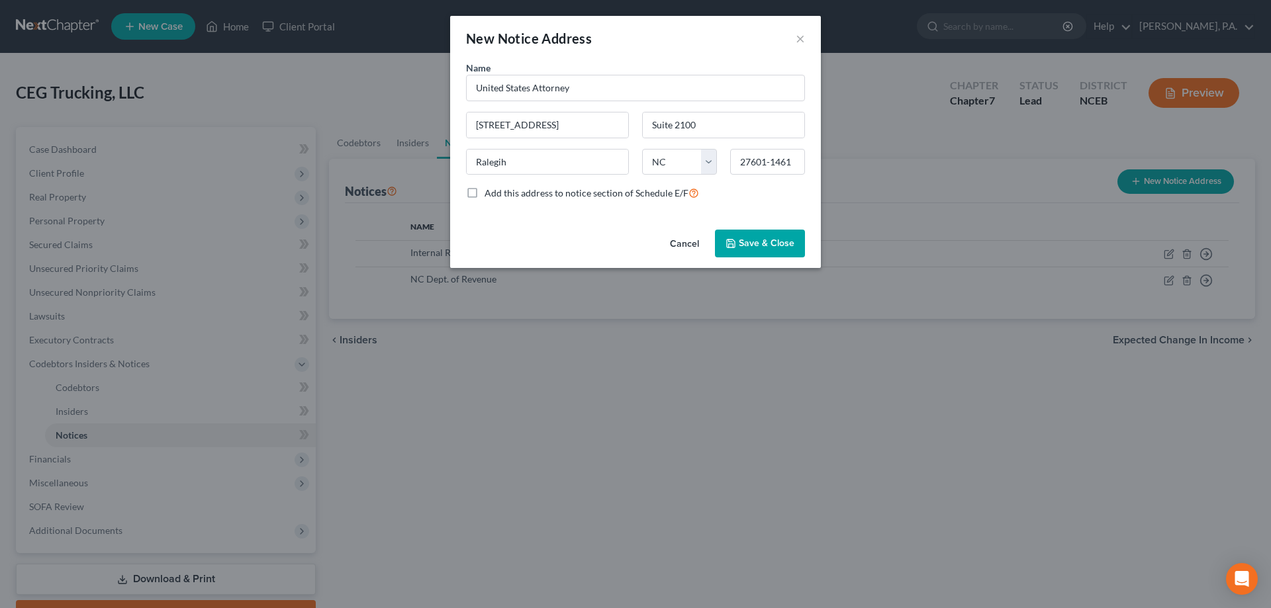
click at [747, 249] on span "Save & Close" at bounding box center [767, 243] width 56 height 11
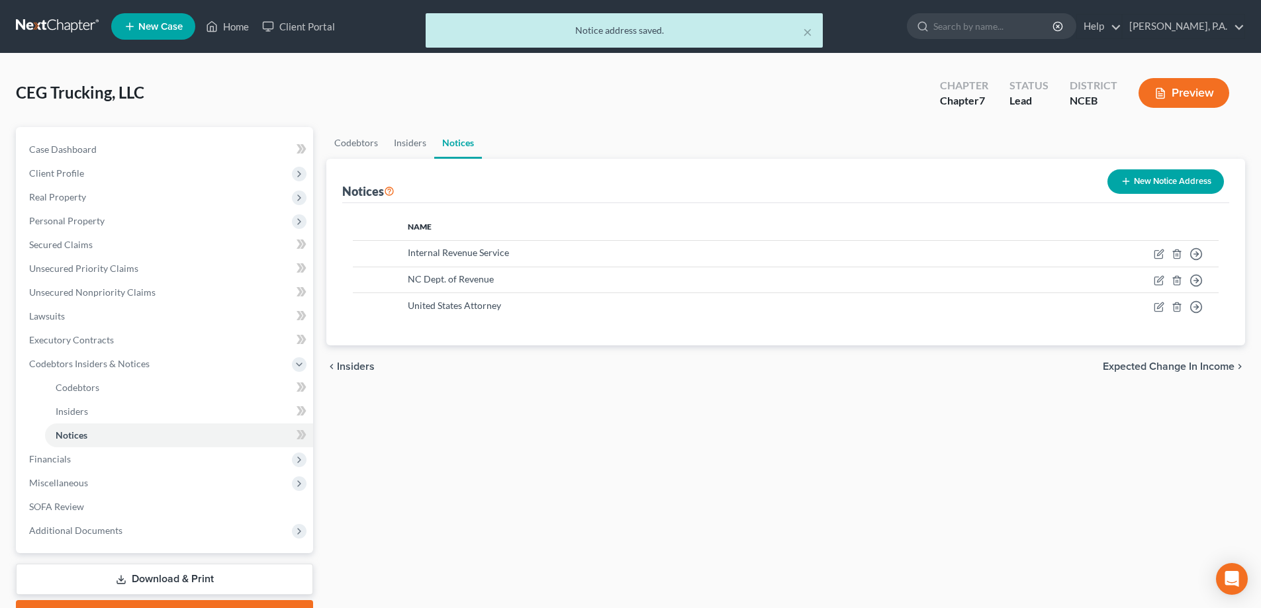
scroll to position [71, 0]
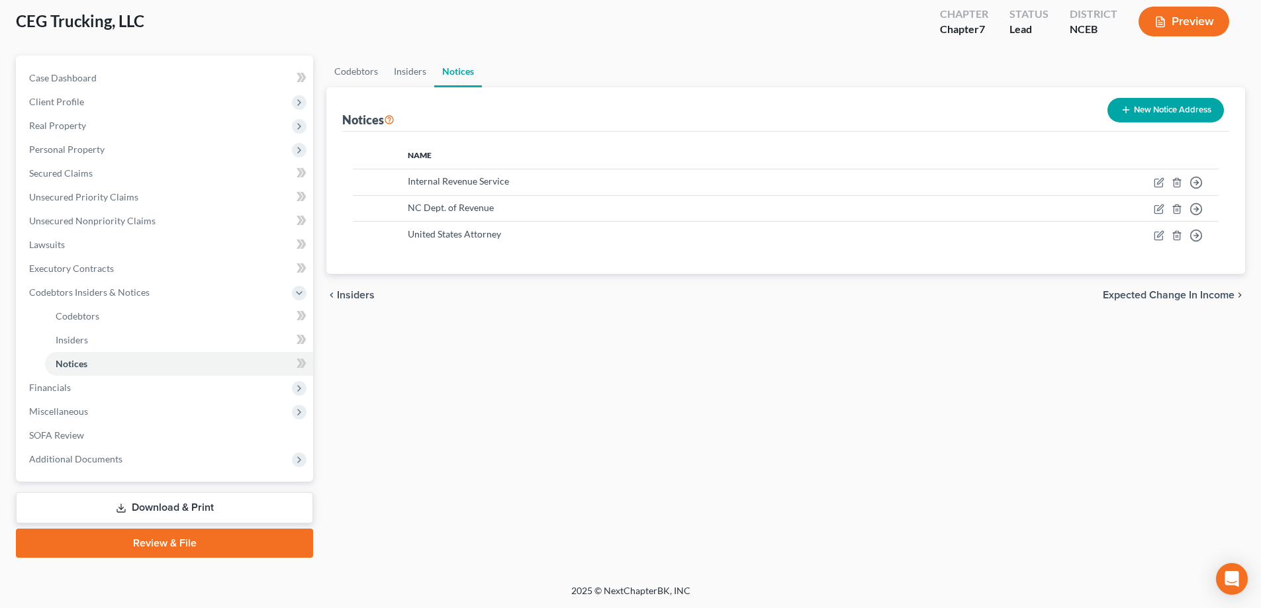
click at [258, 506] on link "Download & Print" at bounding box center [164, 507] width 297 height 31
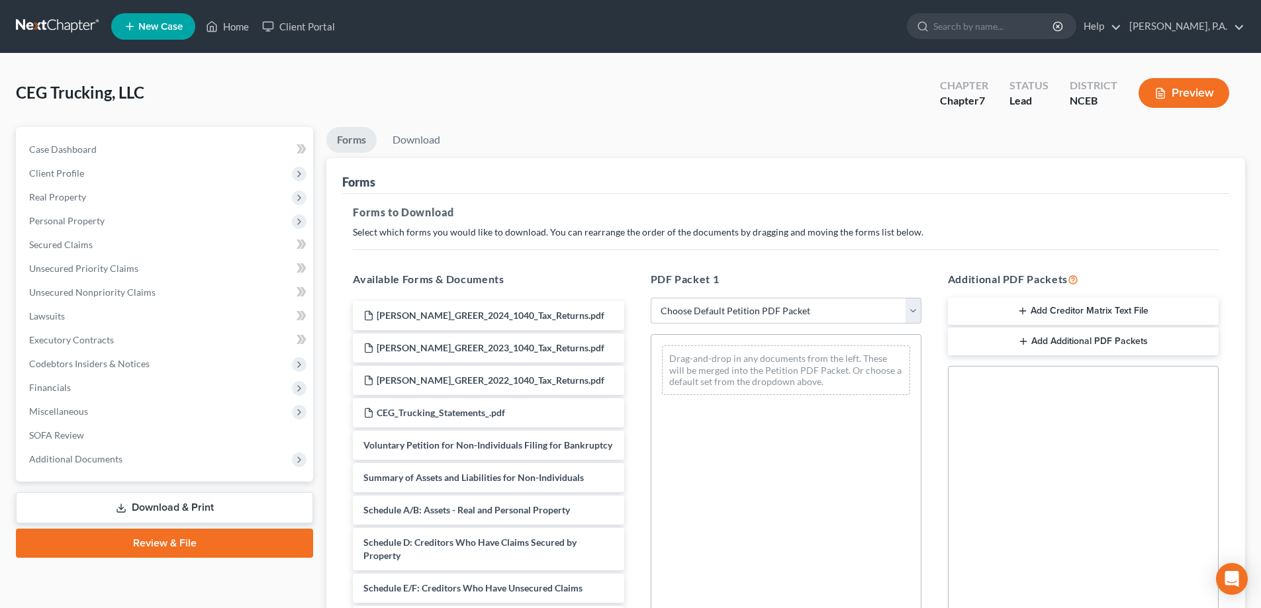
click at [1022, 318] on button "Add Creditor Matrix Text File" at bounding box center [1083, 312] width 271 height 28
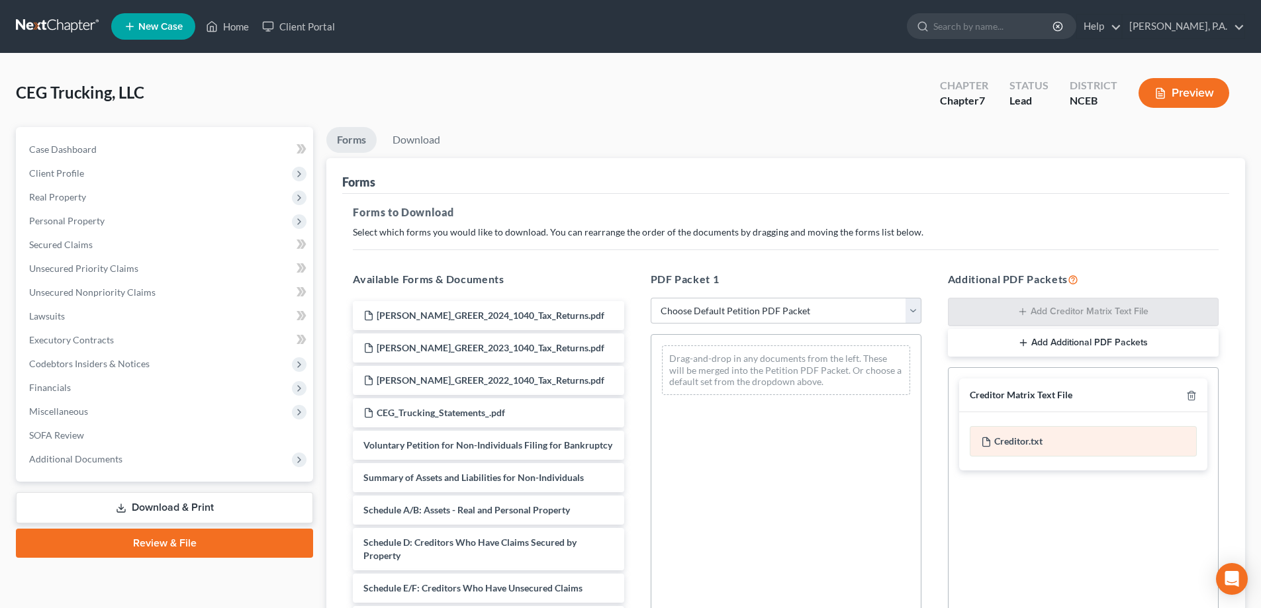
scroll to position [209, 0]
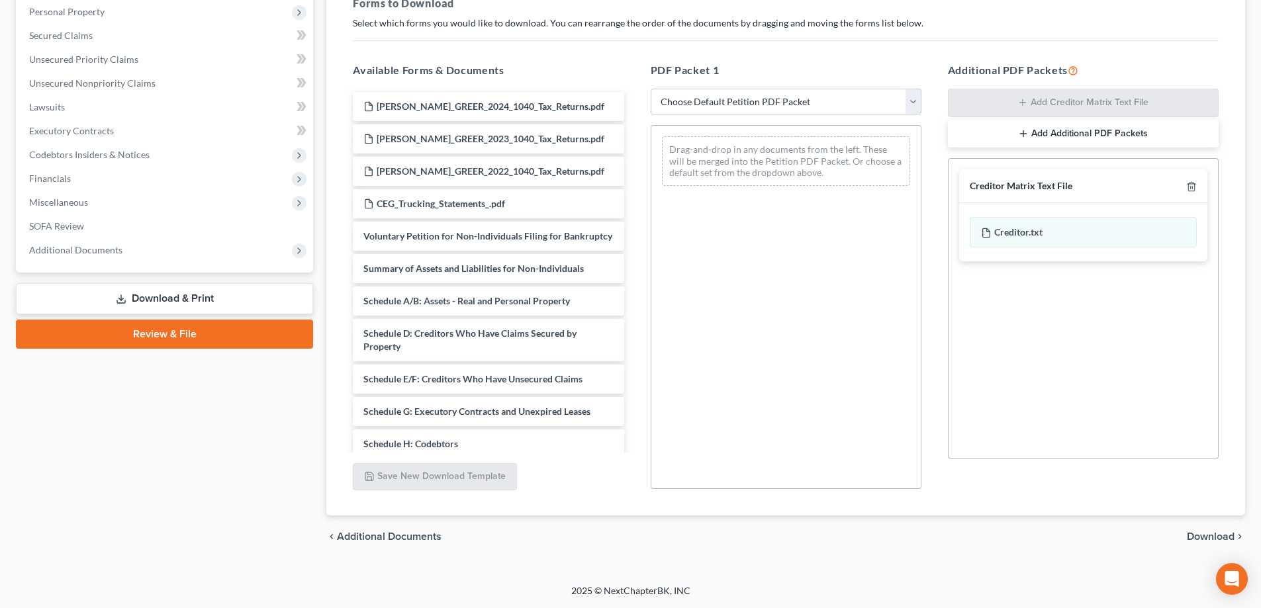
click at [1214, 528] on div "chevron_left Additional Documents Download chevron_right" at bounding box center [785, 537] width 919 height 42
click at [1218, 535] on span "Download" at bounding box center [1211, 536] width 48 height 11
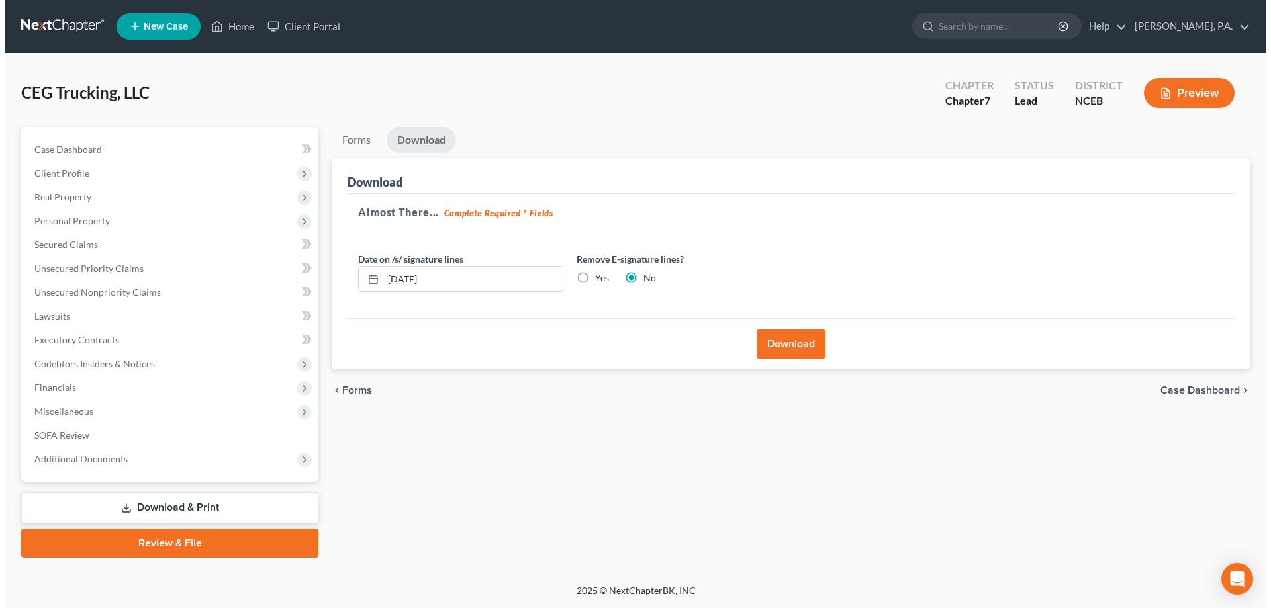
scroll to position [0, 0]
click at [821, 347] on button "Download" at bounding box center [792, 344] width 69 height 29
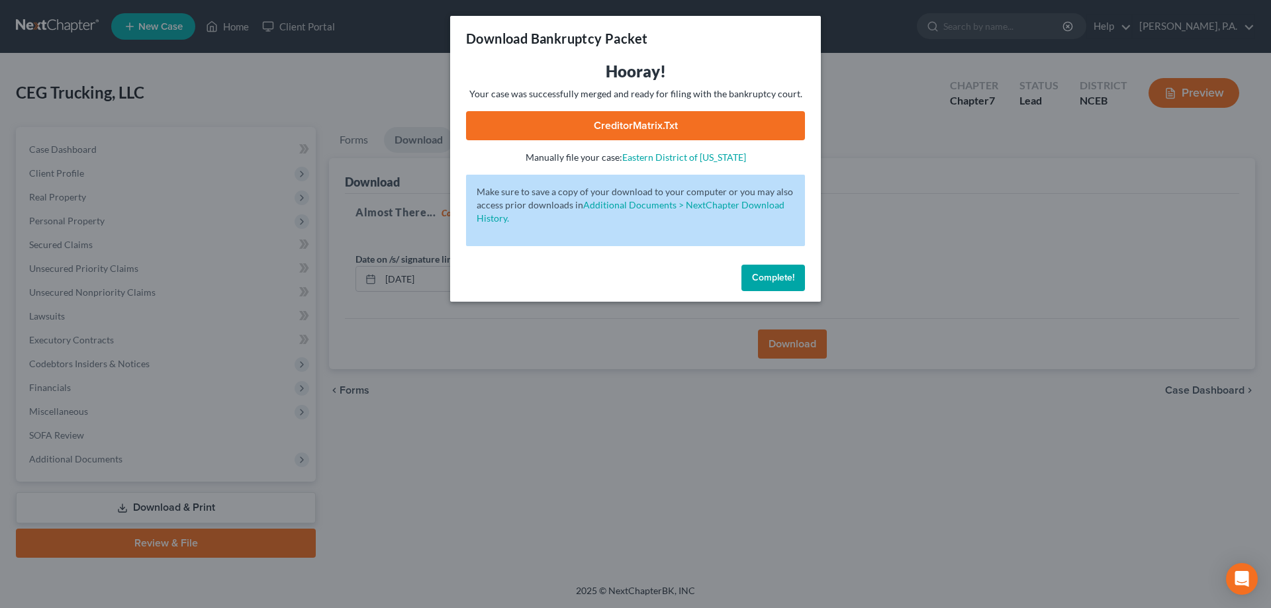
click at [622, 129] on link "CreditorMatrix.txt" at bounding box center [635, 125] width 339 height 29
click at [785, 270] on button "Complete!" at bounding box center [773, 278] width 64 height 26
